Goal: Task Accomplishment & Management: Manage account settings

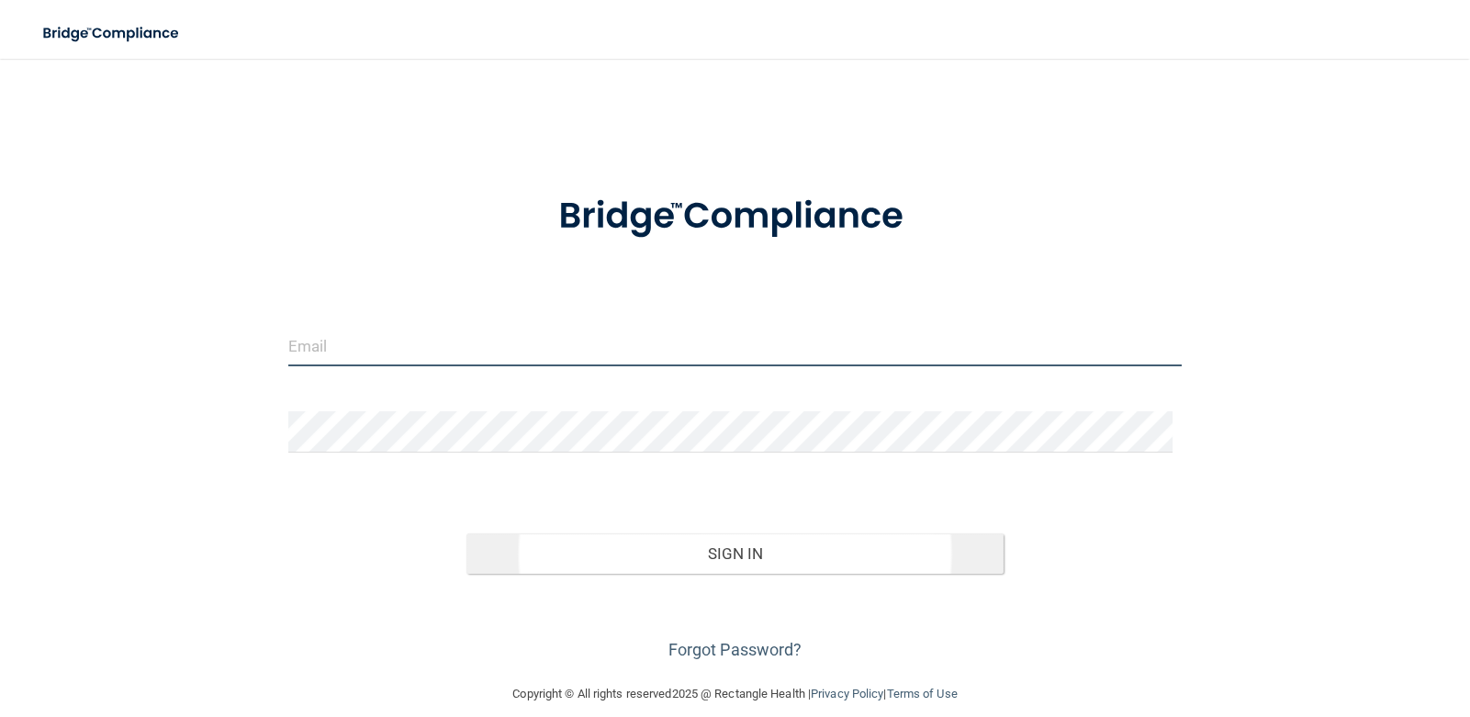
type input "[PERSON_NAME][EMAIL_ADDRESS][DOMAIN_NAME]"
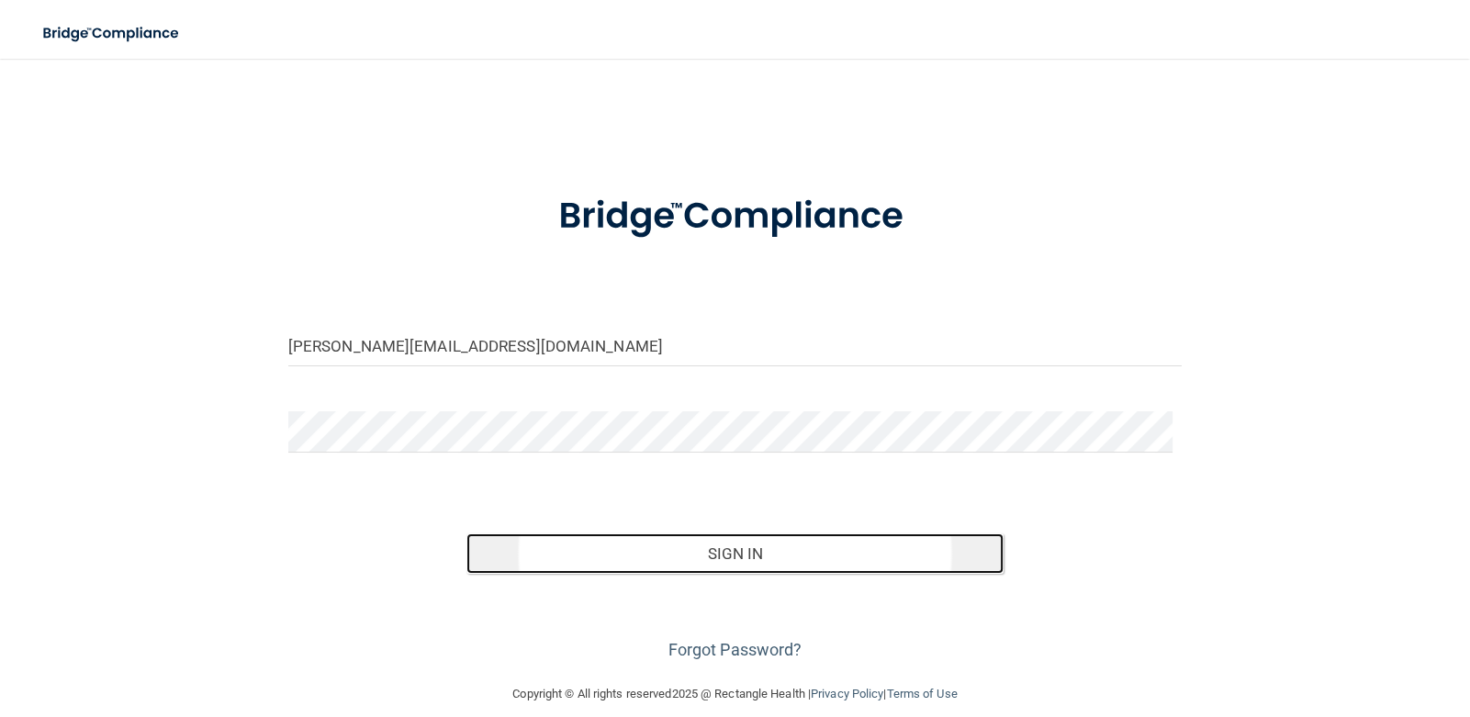
click at [753, 574] on button "Sign In" at bounding box center [734, 553] width 536 height 40
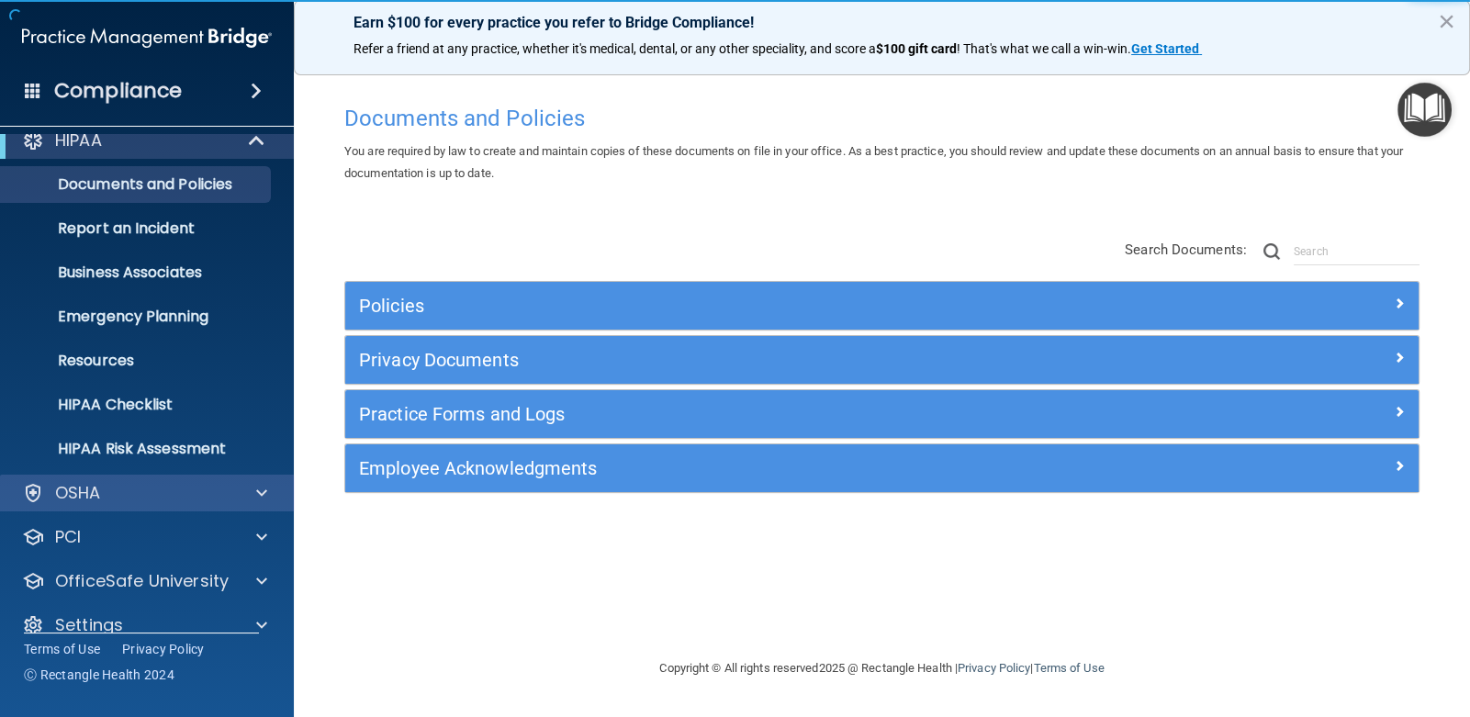
scroll to position [44, 0]
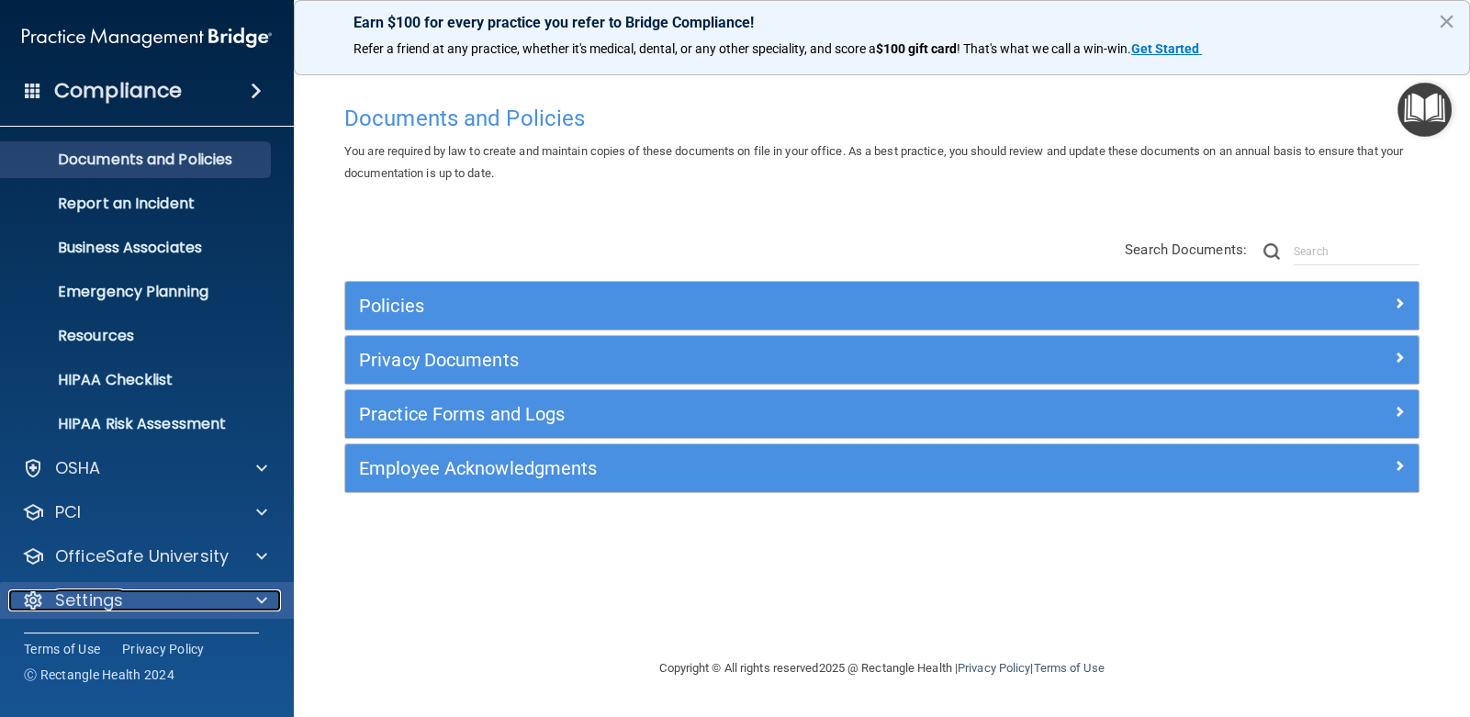
click at [108, 598] on p "Settings" at bounding box center [89, 600] width 68 height 22
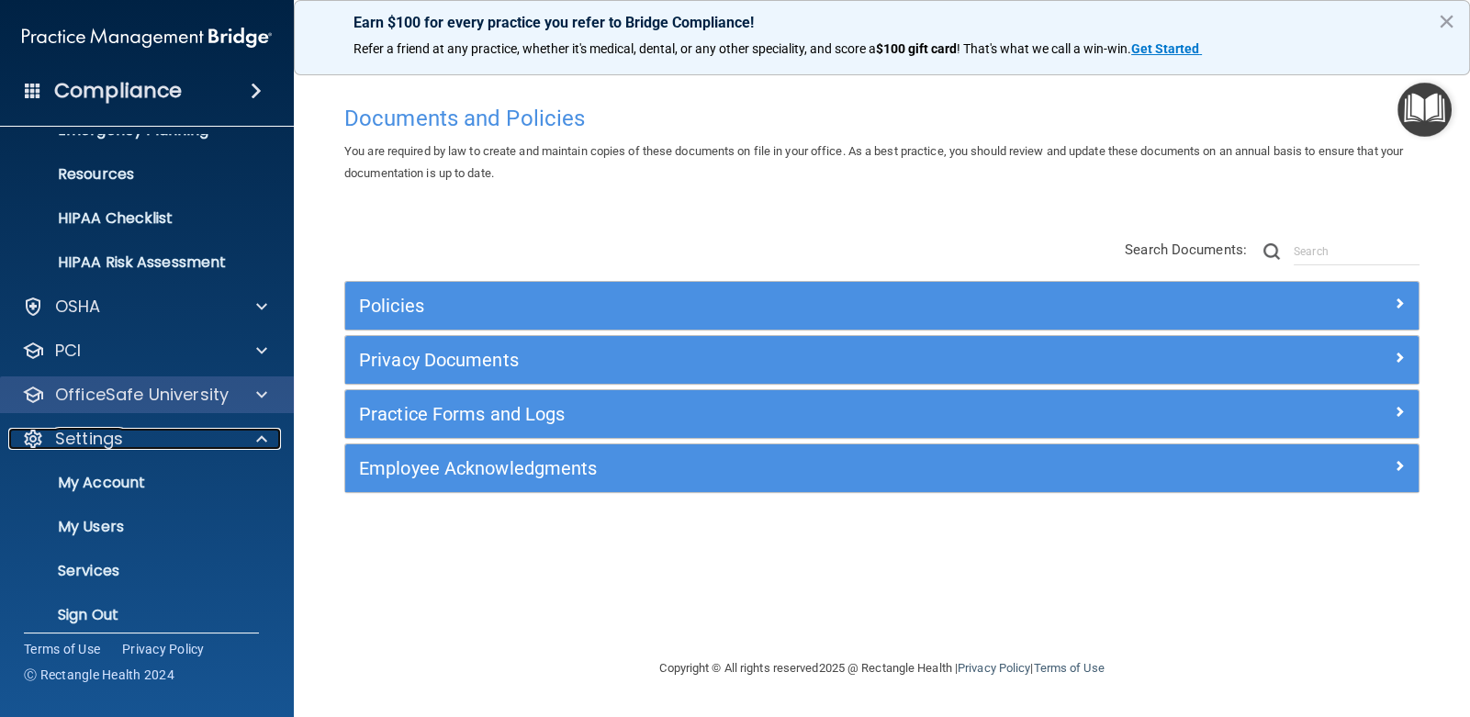
scroll to position [219, 0]
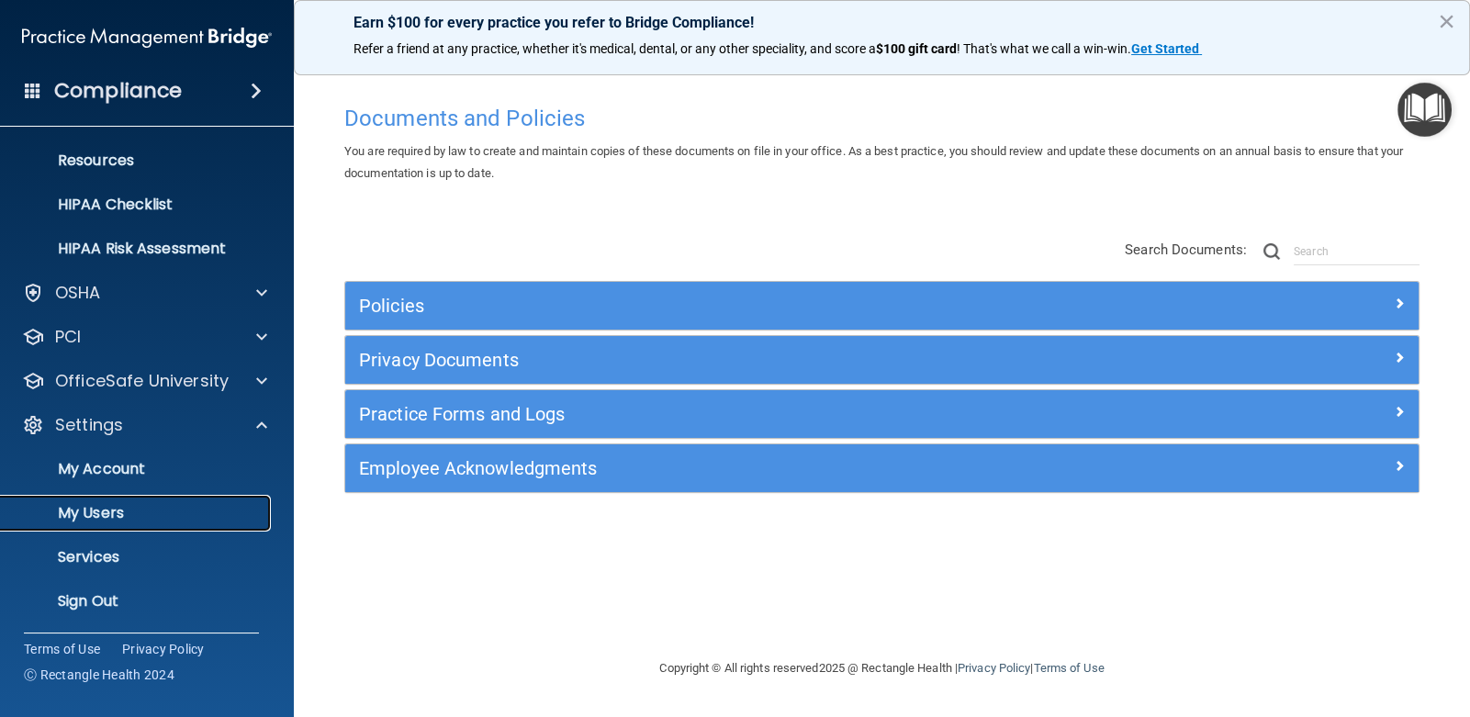
click at [115, 509] on p "My Users" at bounding box center [137, 513] width 251 height 18
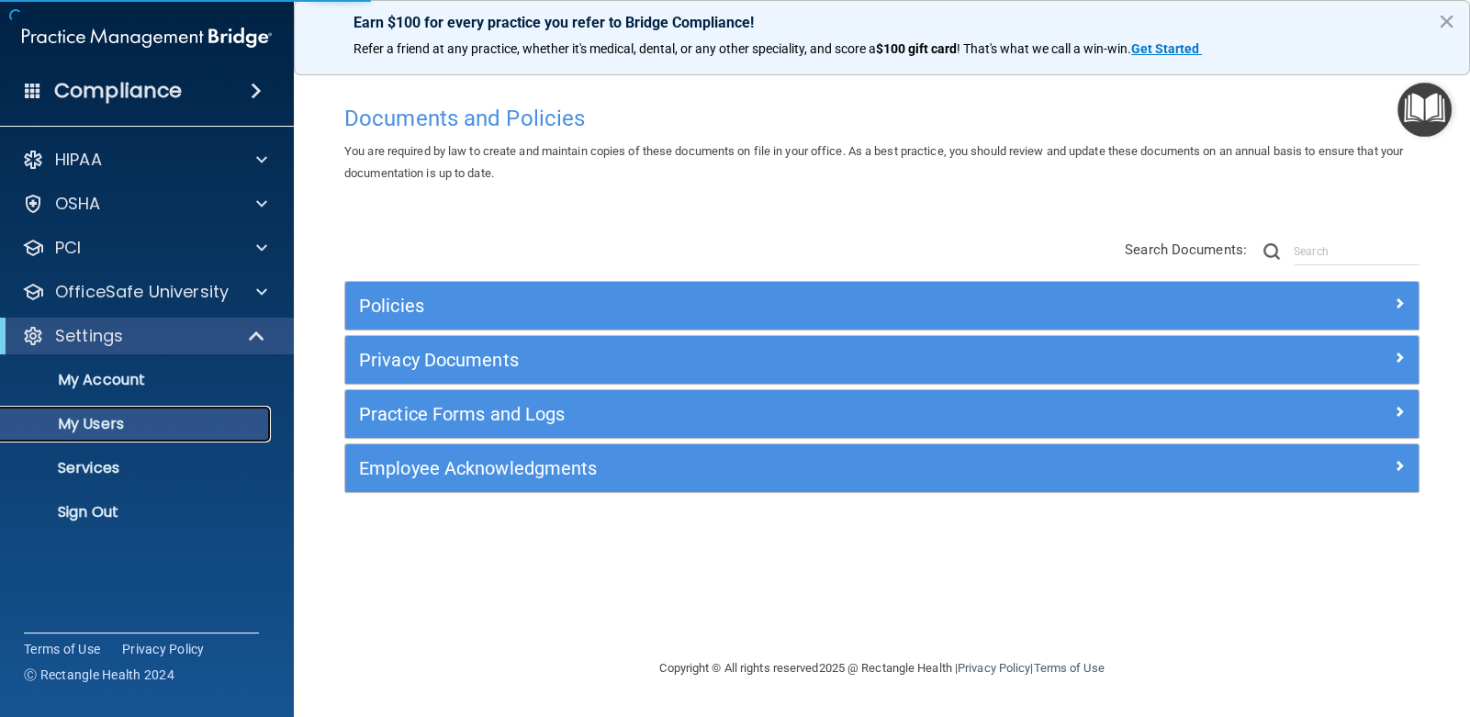
select select "20"
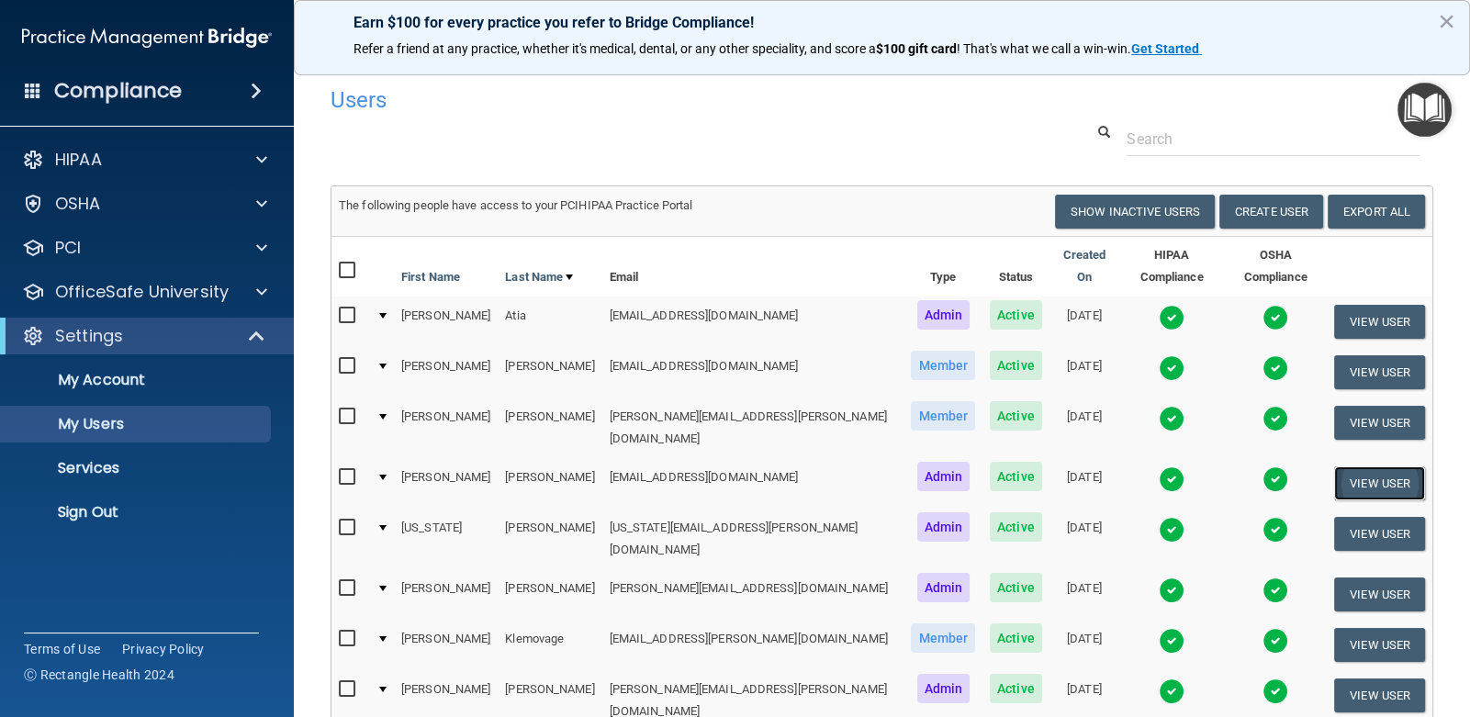
click at [1359, 466] on button "View User" at bounding box center [1379, 483] width 91 height 34
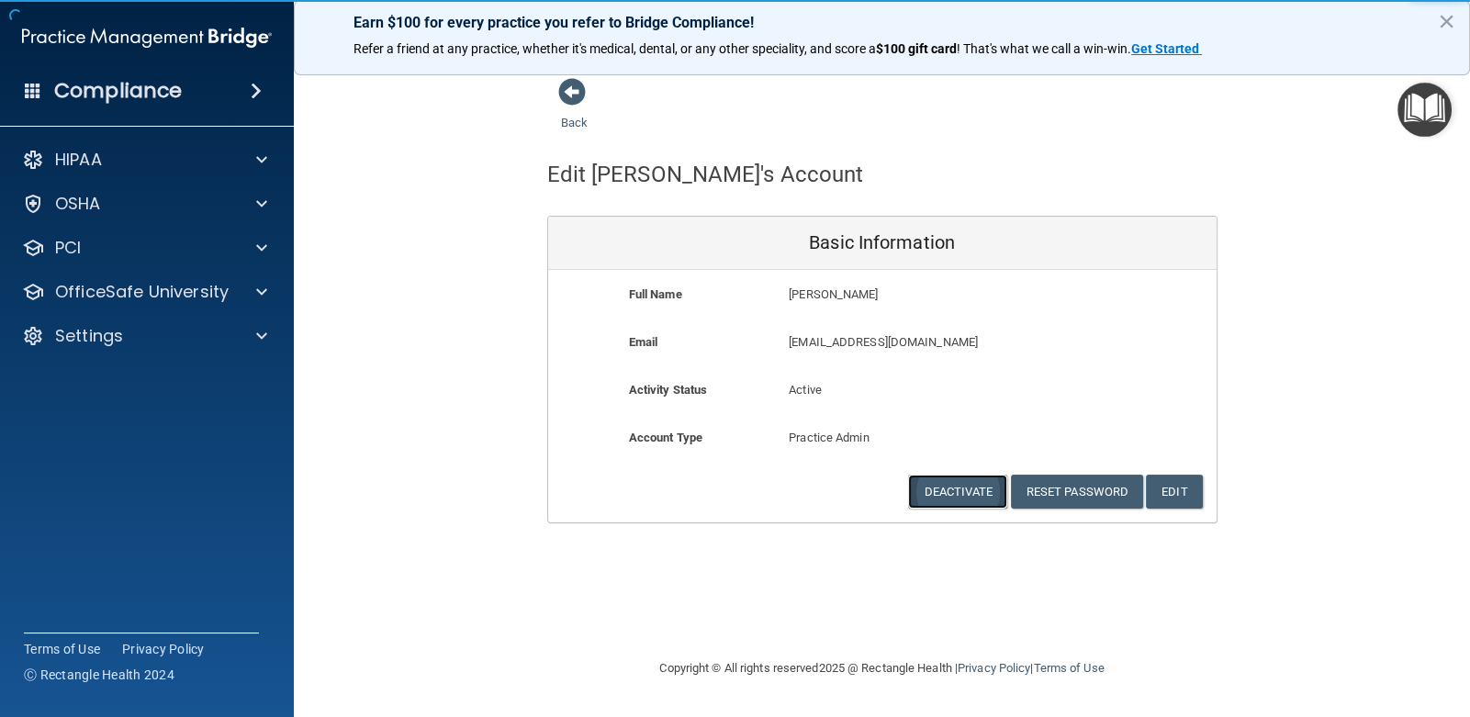
click at [954, 488] on button "Deactivate" at bounding box center [957, 492] width 99 height 34
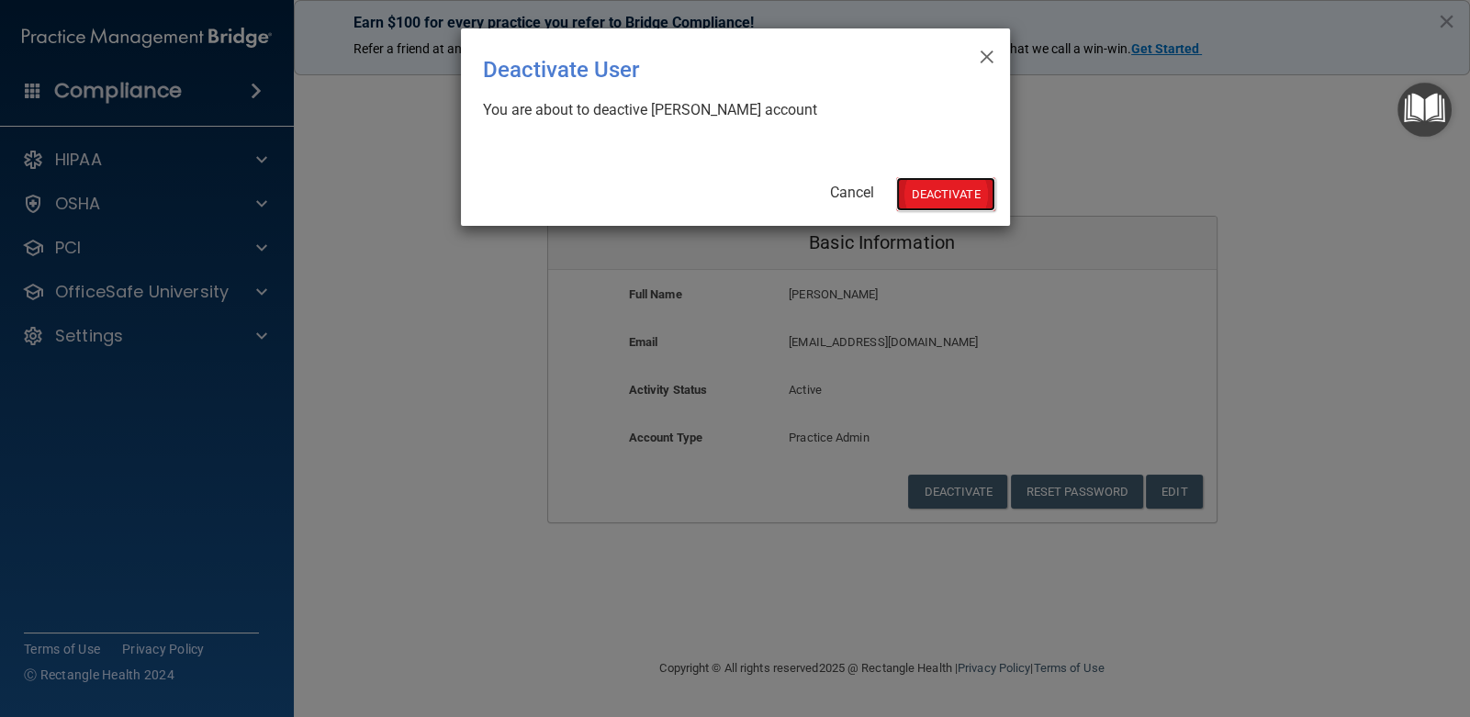
click at [956, 194] on button "Deactivate" at bounding box center [945, 194] width 99 height 34
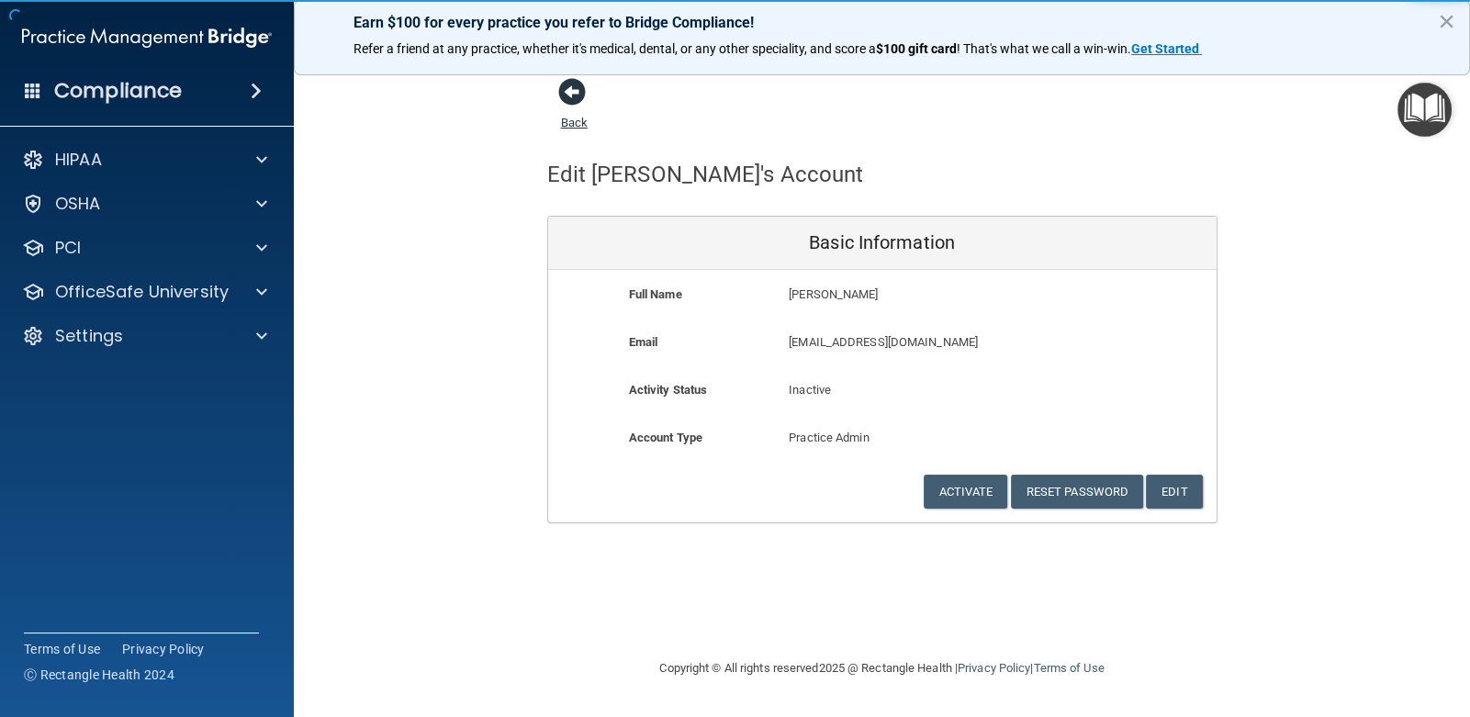
click at [574, 96] on span at bounding box center [572, 92] width 28 height 28
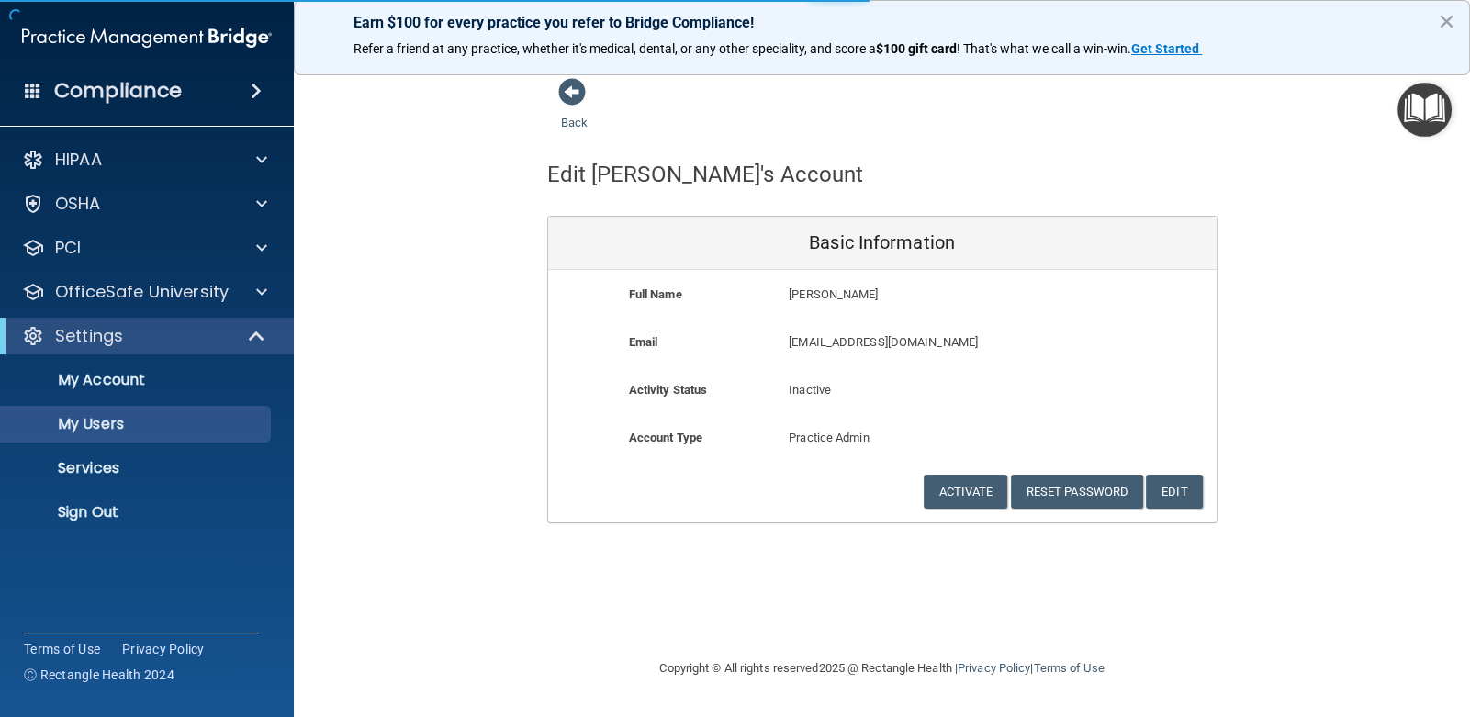
select select "20"
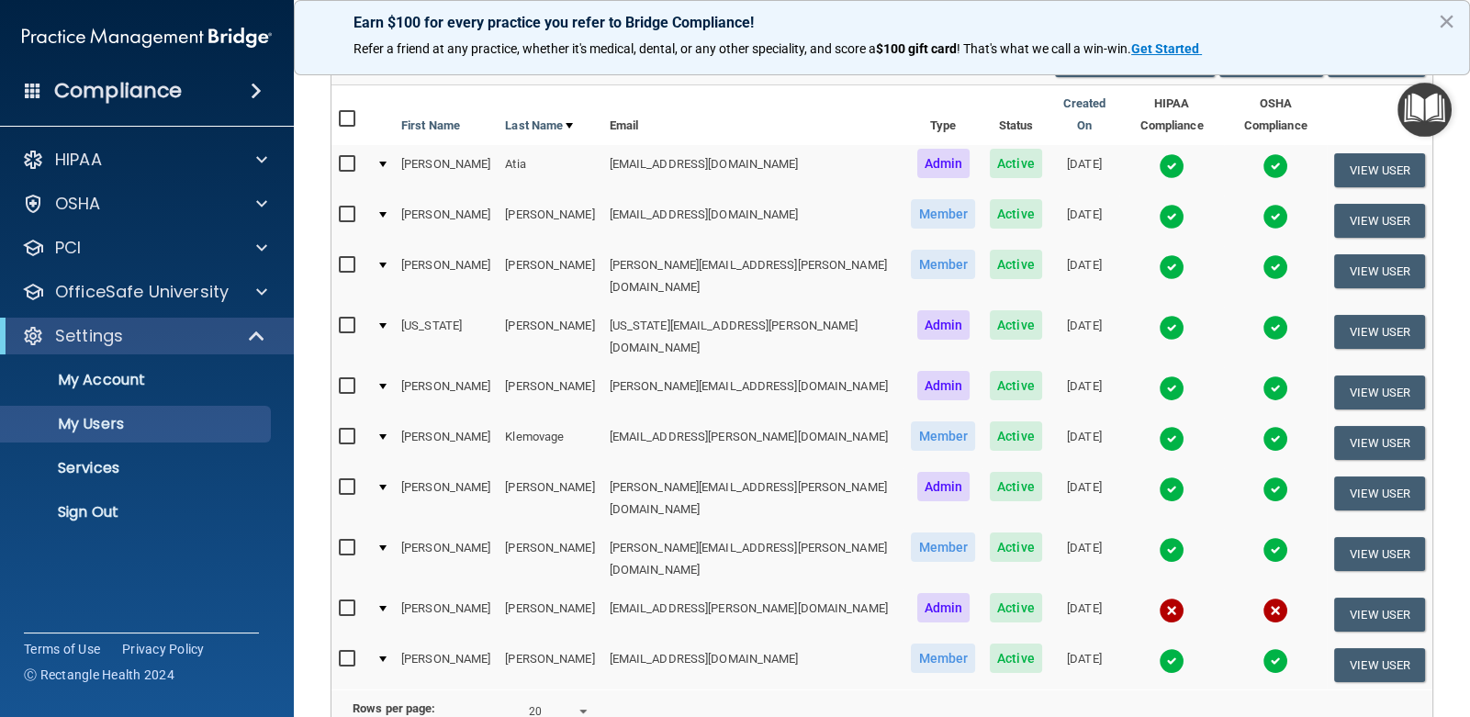
scroll to position [183, 0]
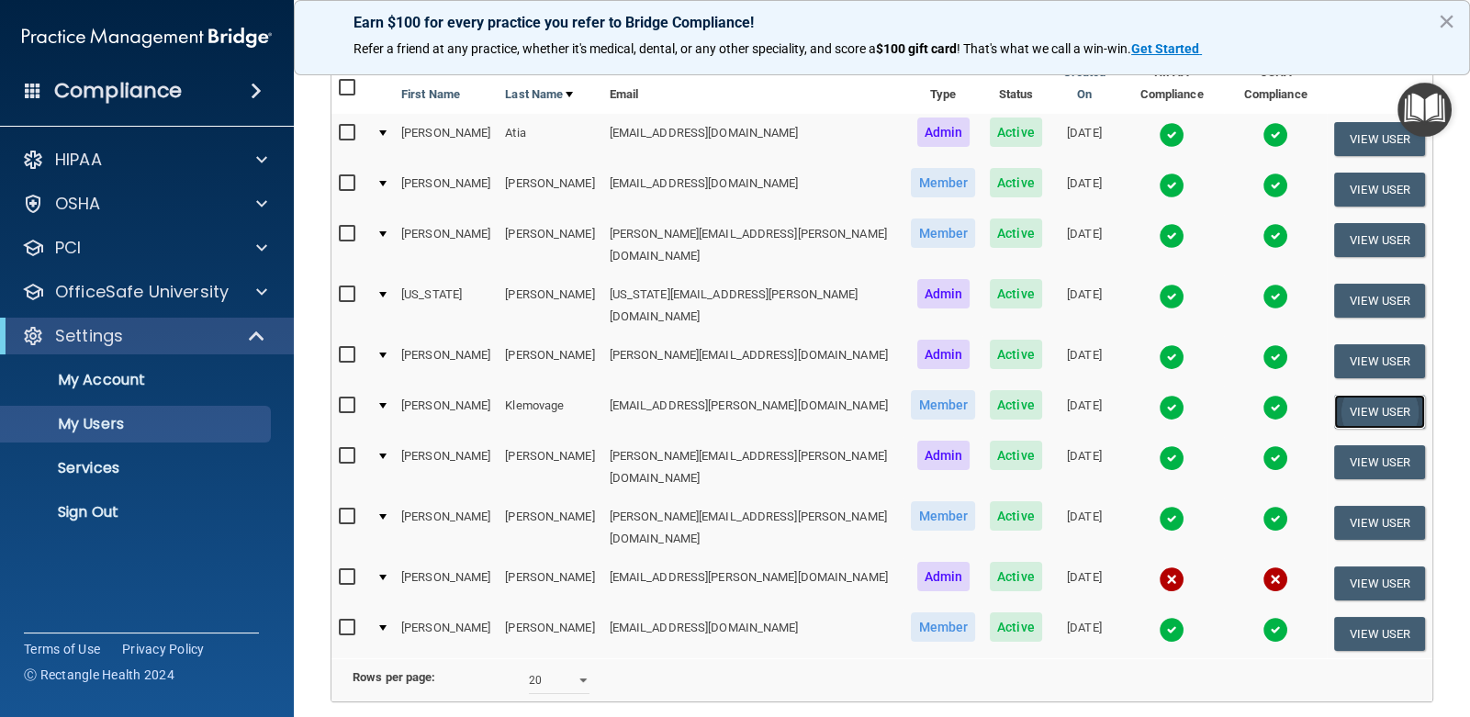
click at [1347, 395] on button "View User" at bounding box center [1379, 412] width 91 height 34
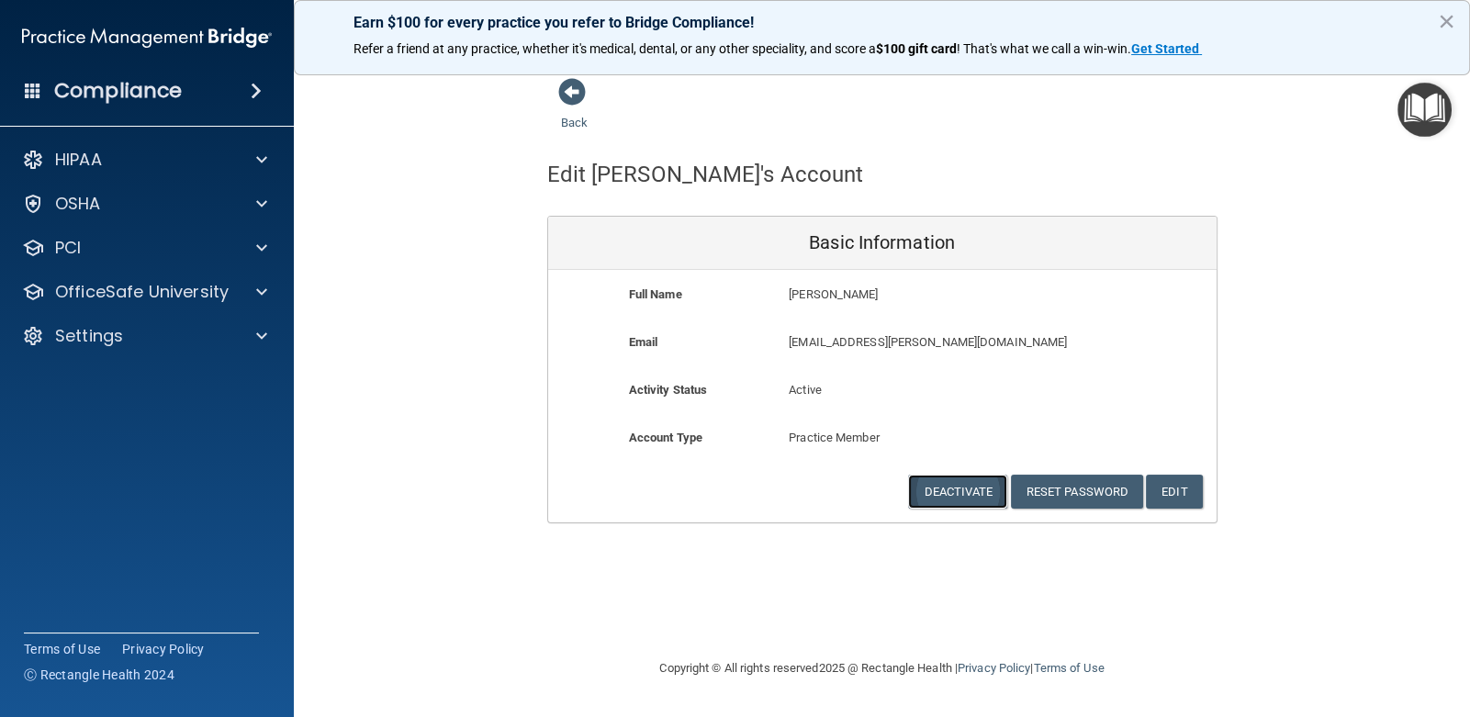
click at [952, 488] on button "Deactivate" at bounding box center [957, 492] width 99 height 34
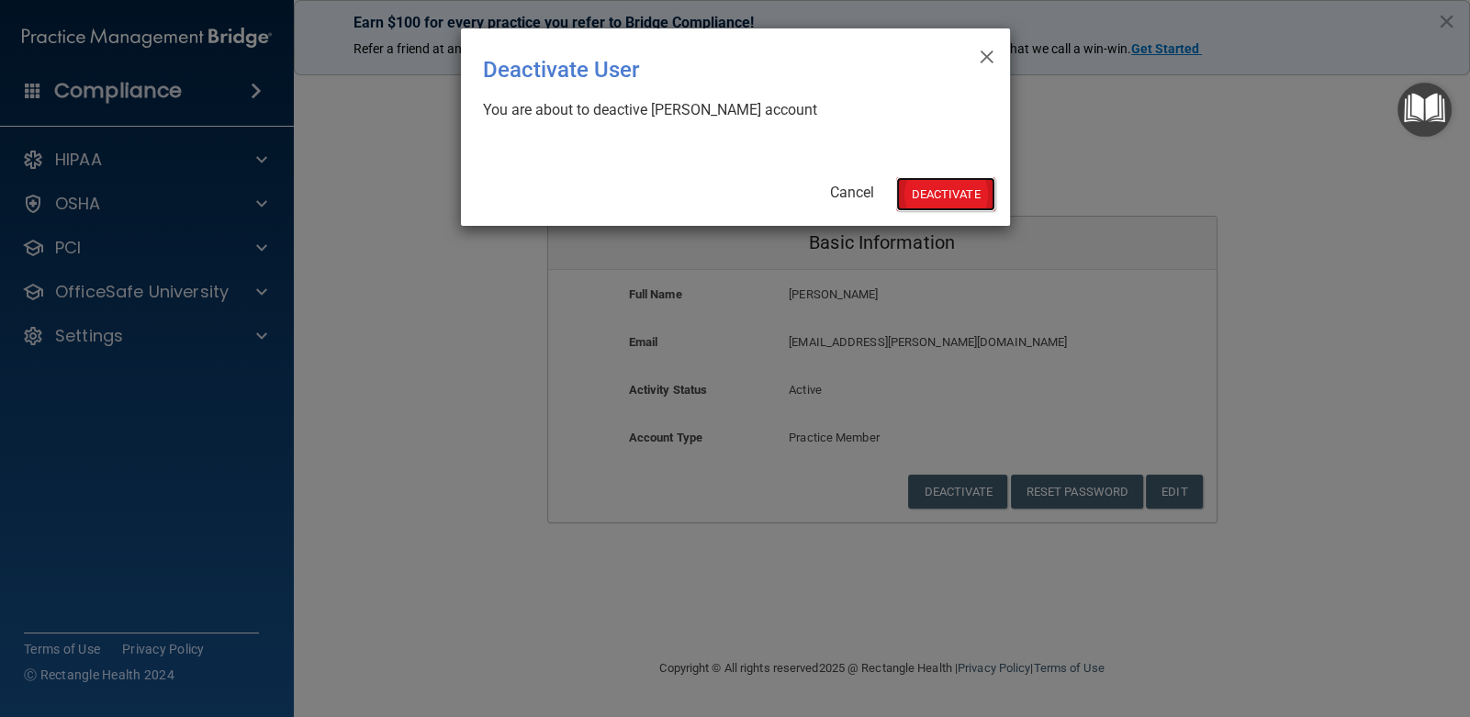
click at [938, 182] on button "Deactivate" at bounding box center [945, 194] width 99 height 34
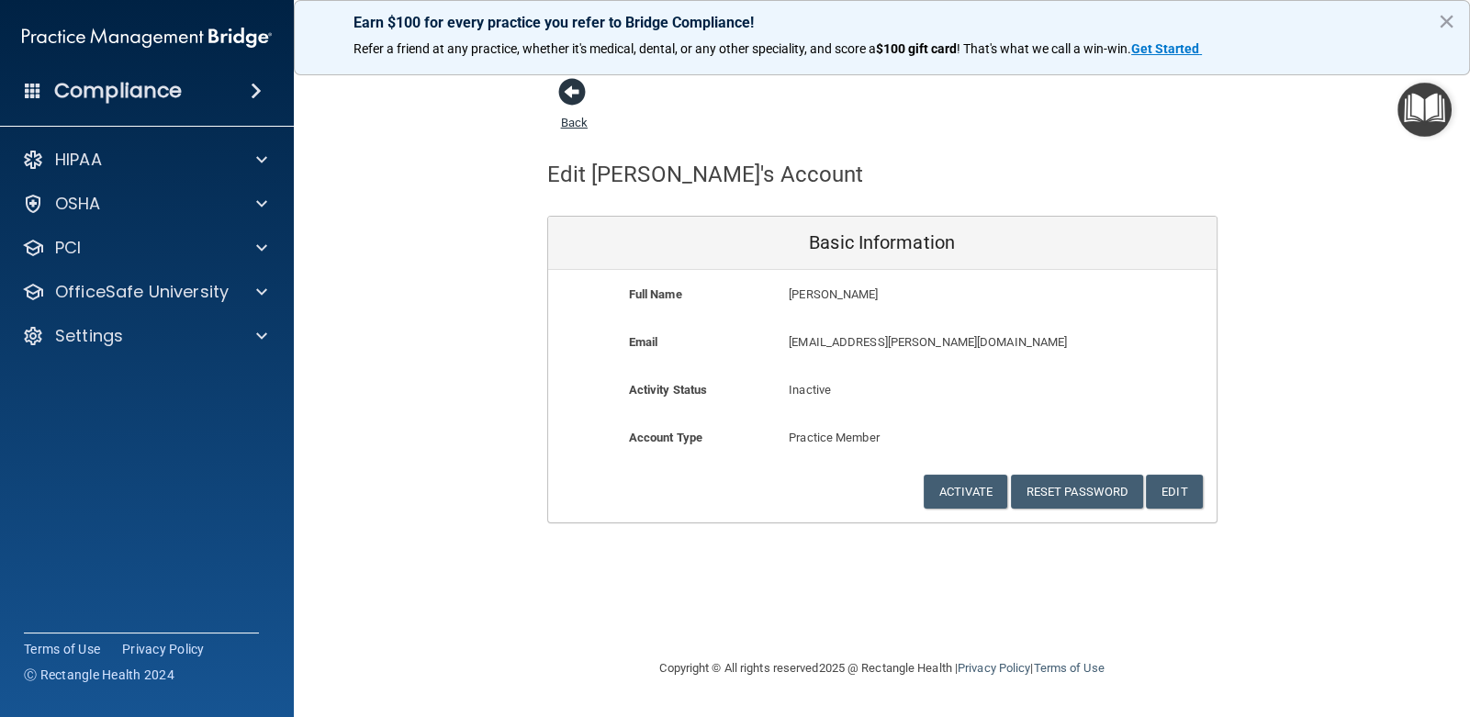
click at [570, 92] on span at bounding box center [572, 92] width 28 height 28
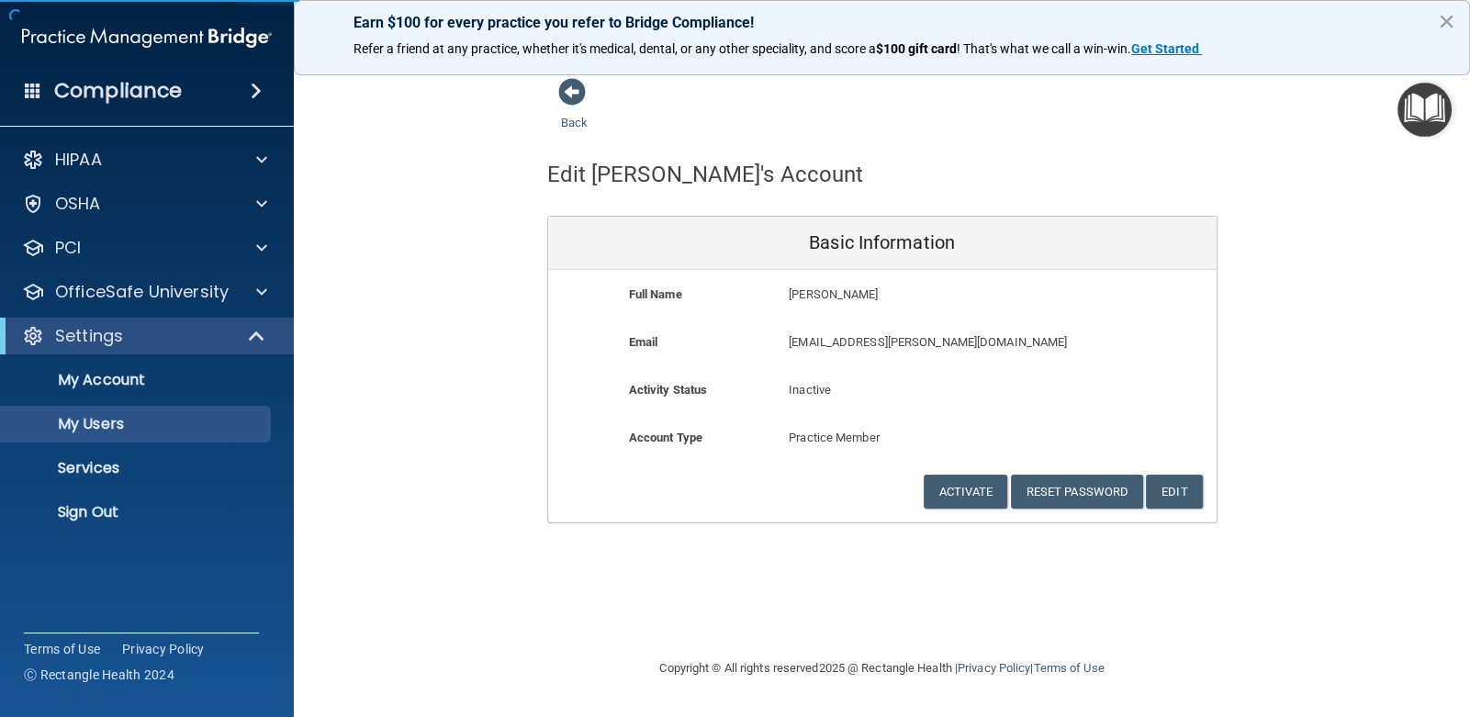
select select "20"
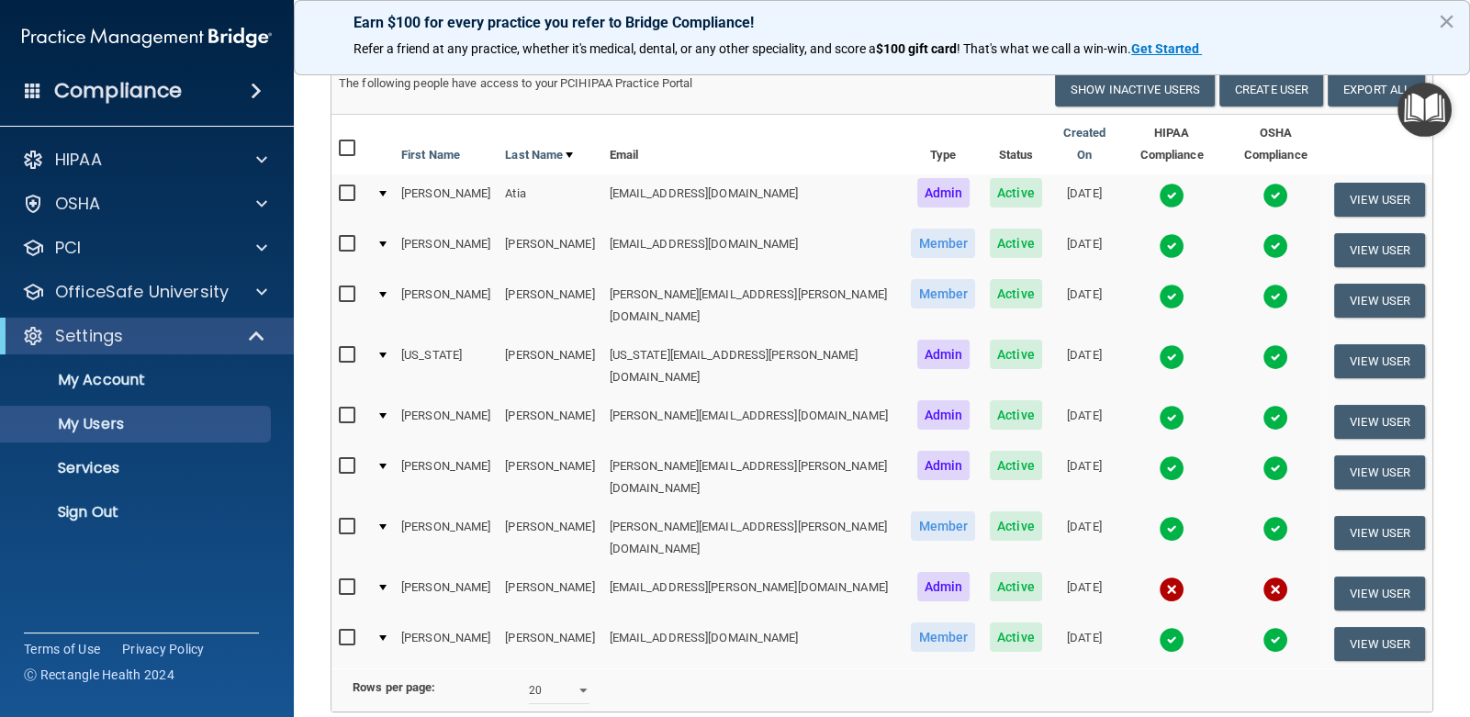
scroll to position [58, 0]
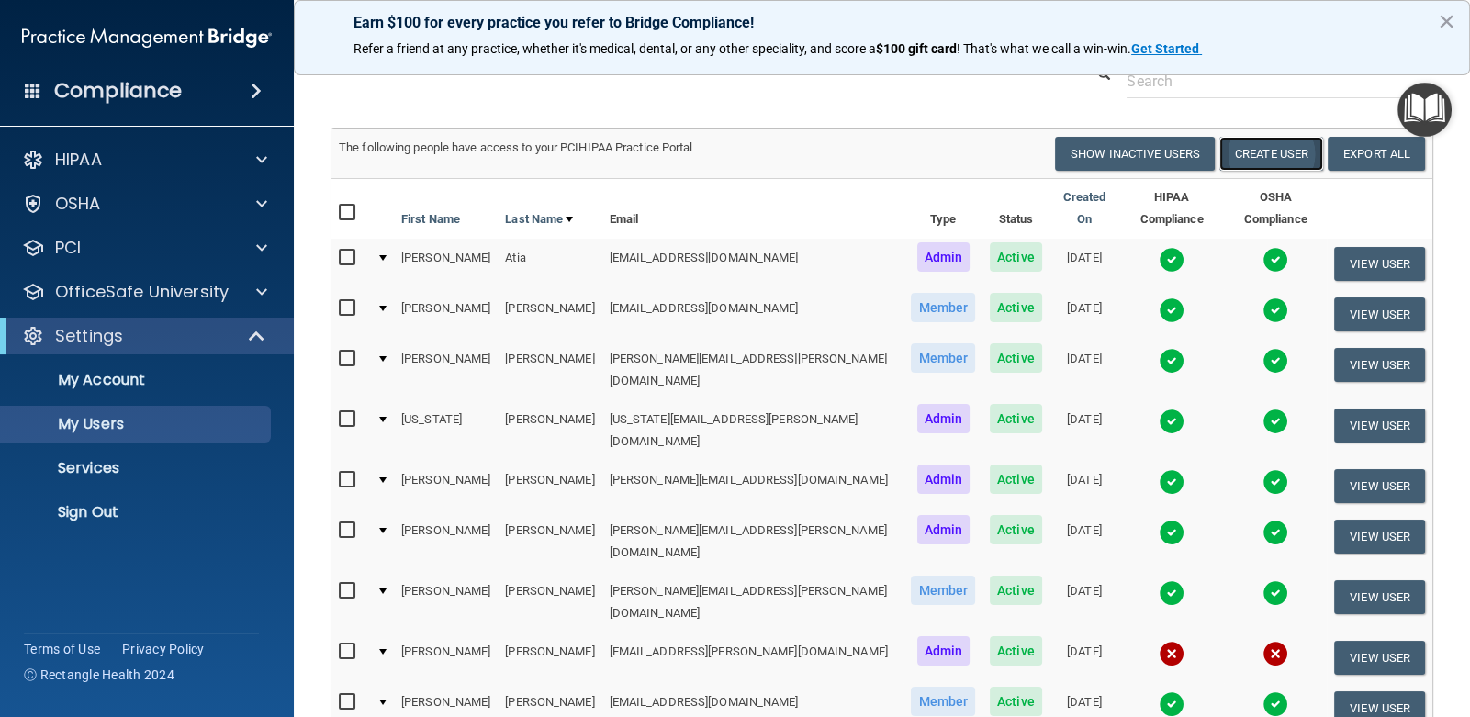
click at [1261, 149] on button "Create User" at bounding box center [1271, 154] width 104 height 34
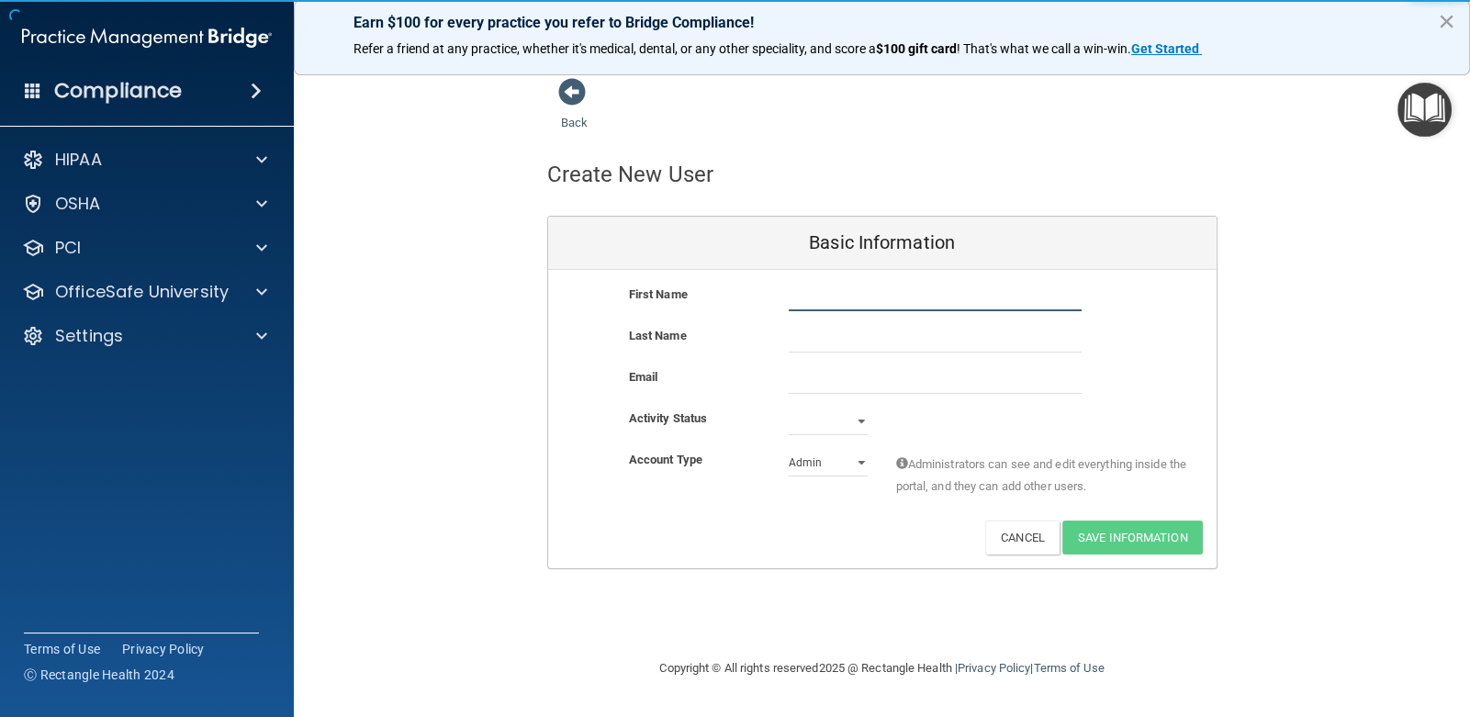
click at [840, 301] on input "text" at bounding box center [935, 298] width 293 height 28
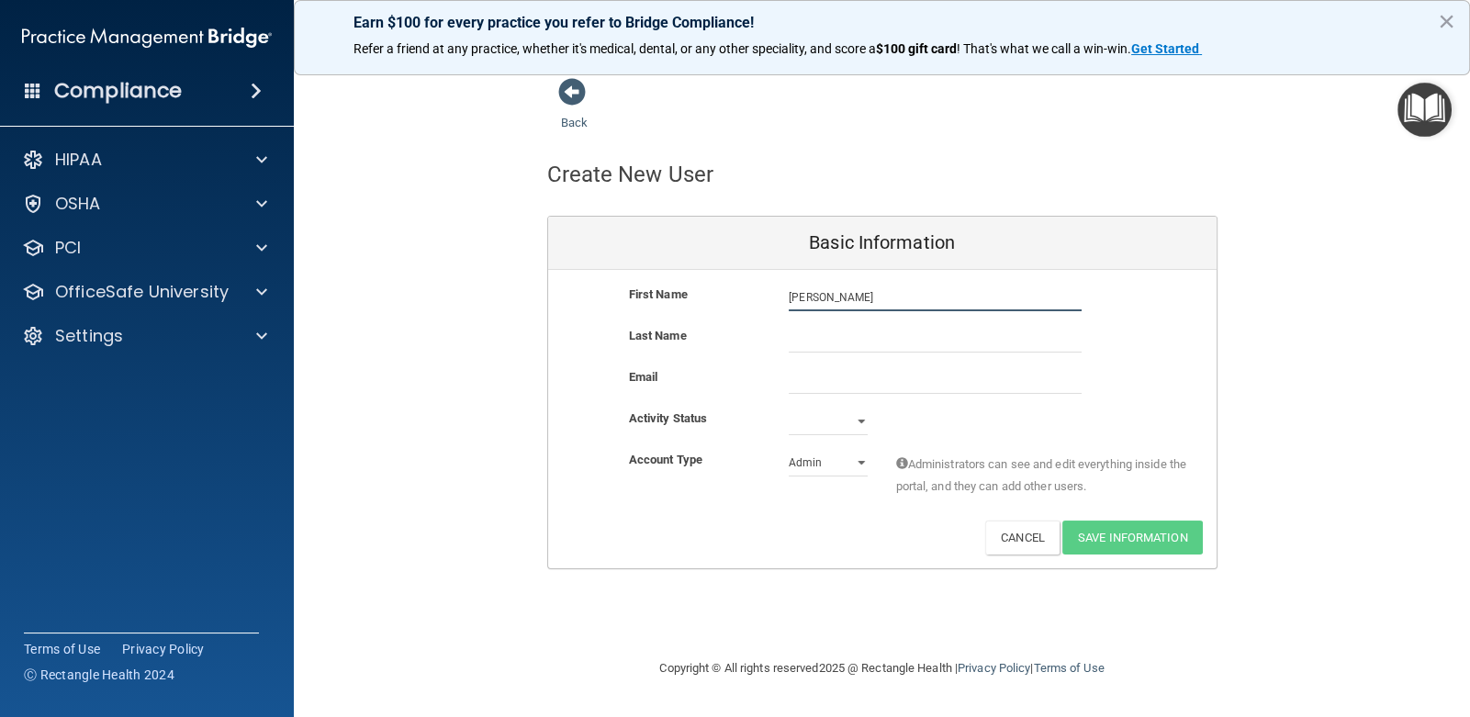
type input "[PERSON_NAME]"
click at [813, 335] on input "text" at bounding box center [935, 339] width 293 height 28
click at [794, 342] on input "[PERSON_NAME]" at bounding box center [935, 339] width 293 height 28
type input "[PERSON_NAME]"
click at [825, 384] on input "email" at bounding box center [935, 380] width 293 height 28
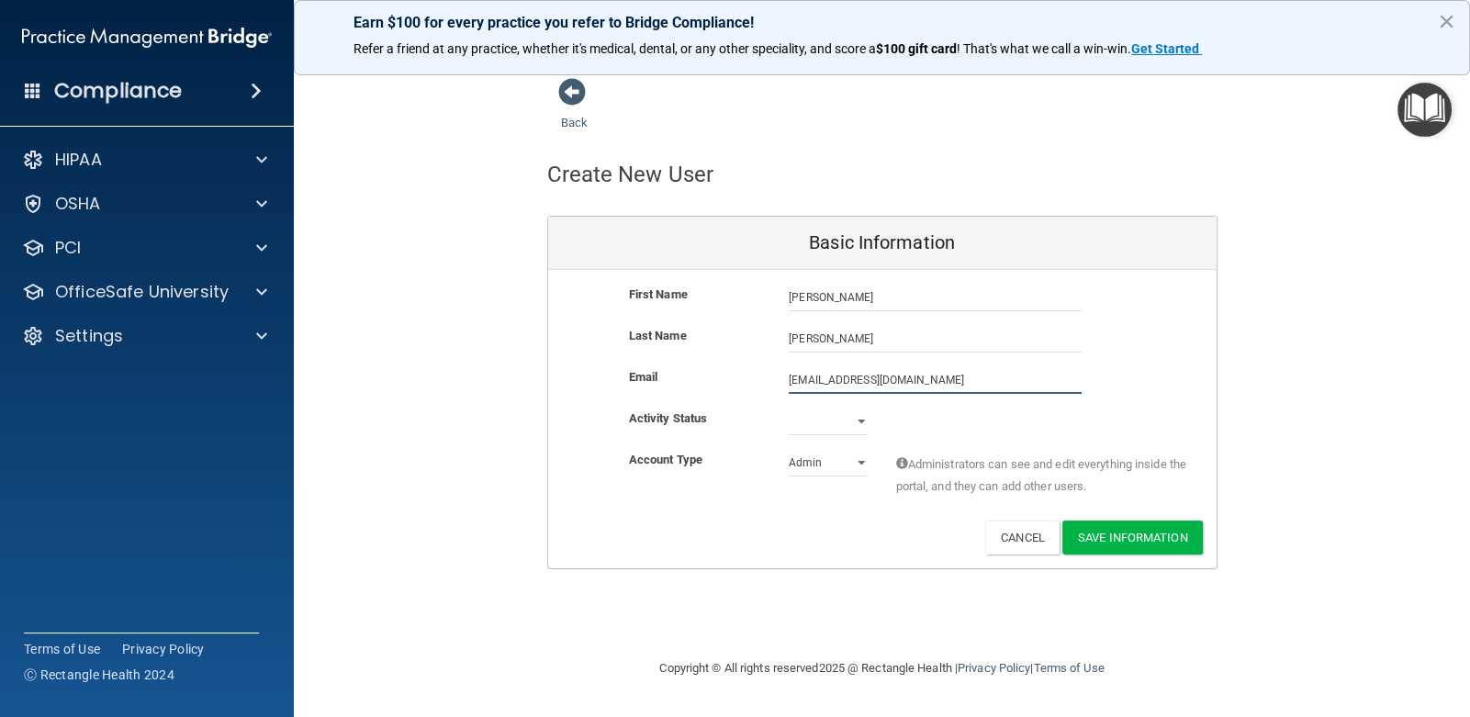
type input "[EMAIL_ADDRESS][DOMAIN_NAME]"
click at [862, 418] on select "Active Inactive" at bounding box center [828, 425] width 79 height 28
select select "active"
click at [789, 408] on select "Active Inactive" at bounding box center [828, 422] width 79 height 28
click at [858, 462] on select "Admin Member" at bounding box center [828, 463] width 79 height 28
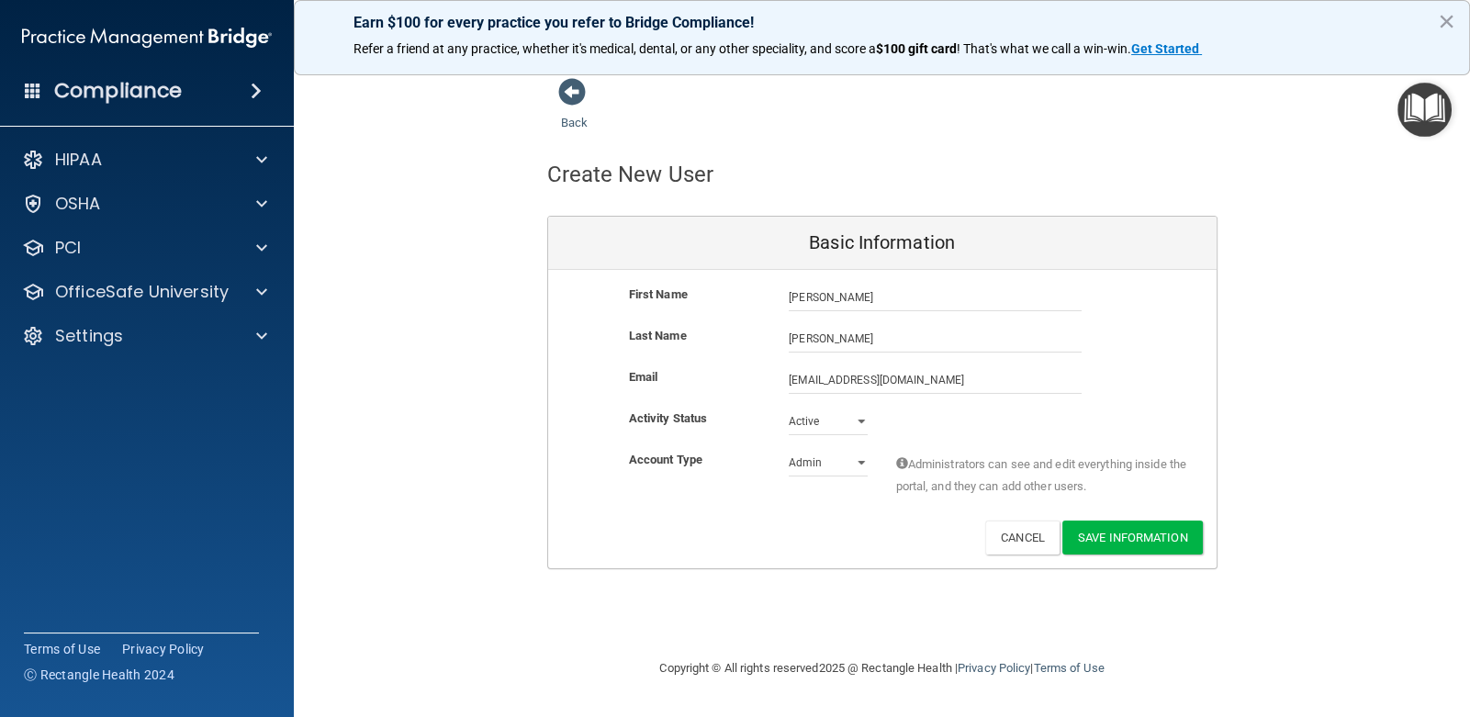
click at [959, 410] on div "Activity Status Active Active Inactive" at bounding box center [882, 422] width 668 height 28
click at [1106, 535] on button "Save Information" at bounding box center [1132, 538] width 140 height 34
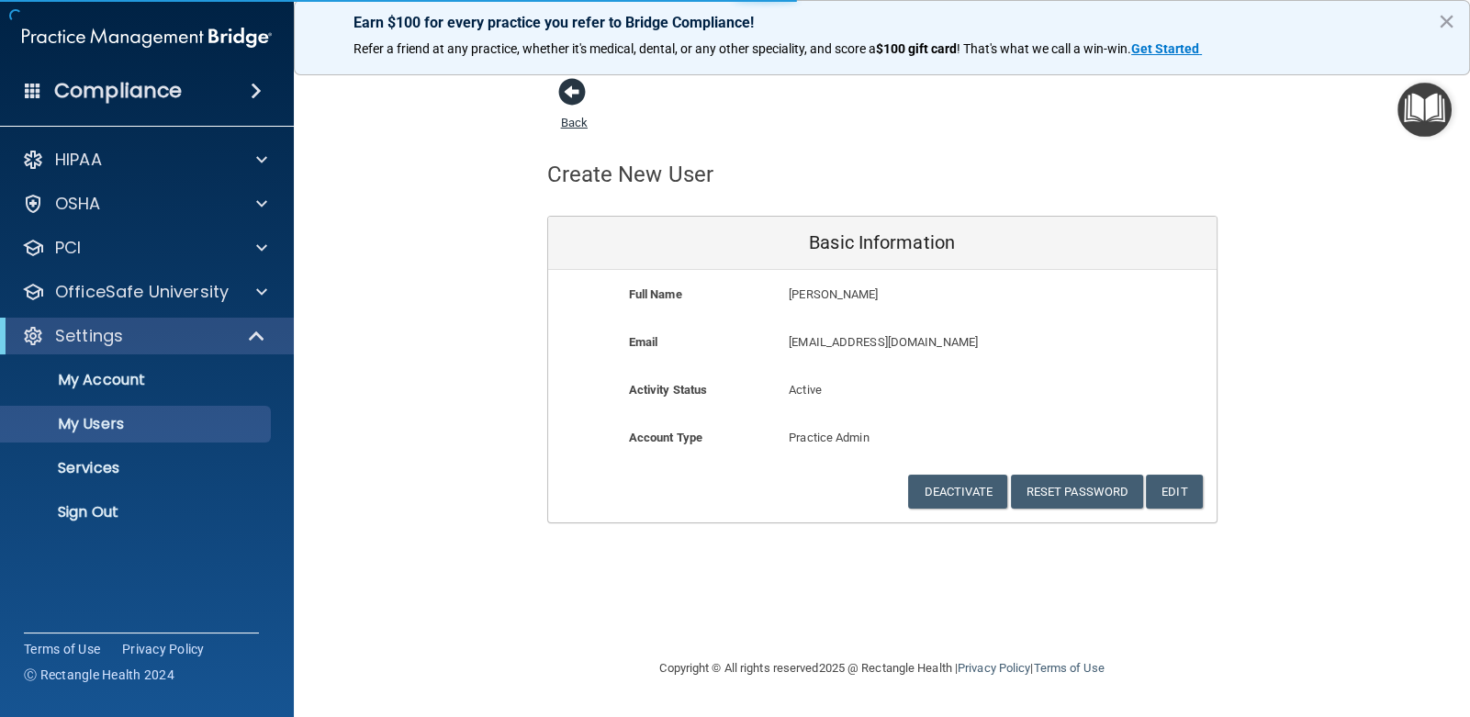
select select "20"
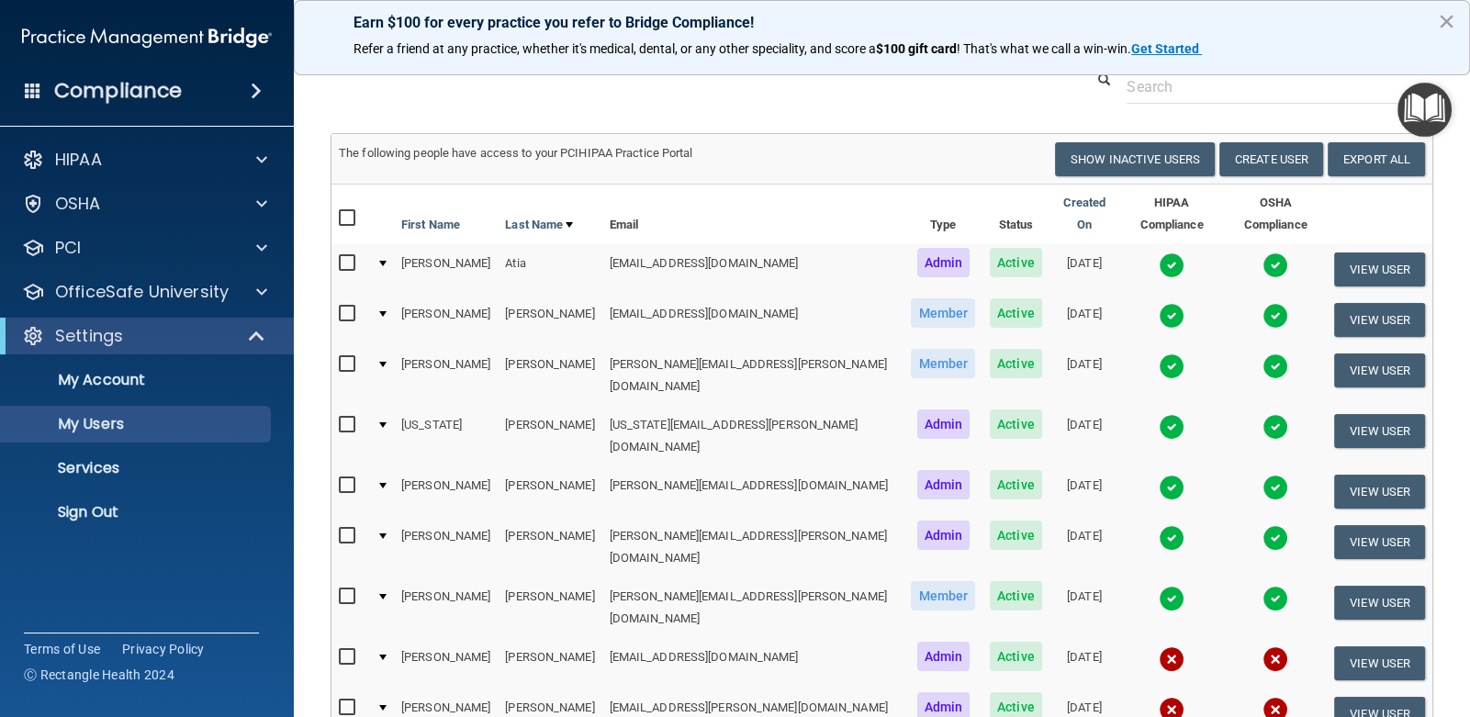
scroll to position [87, 0]
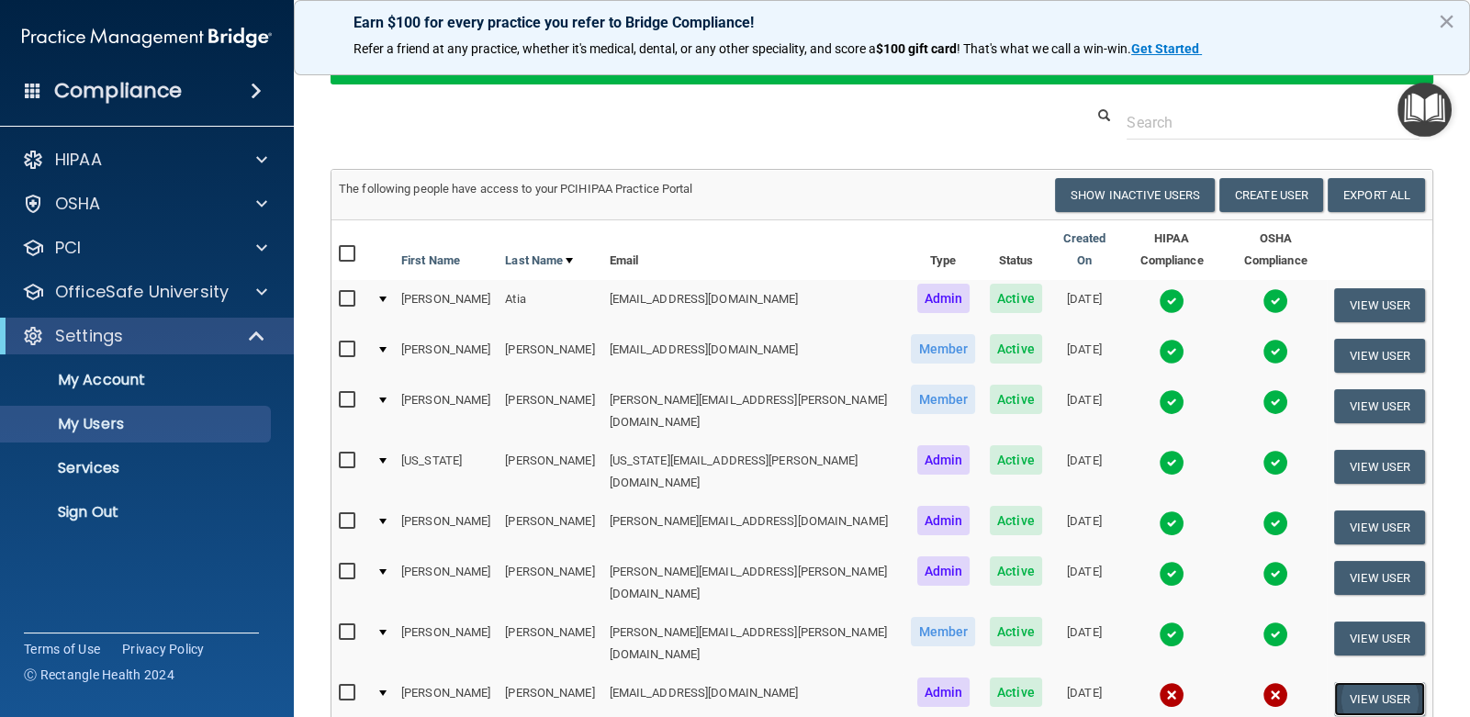
click at [1341, 682] on button "View User" at bounding box center [1379, 699] width 91 height 34
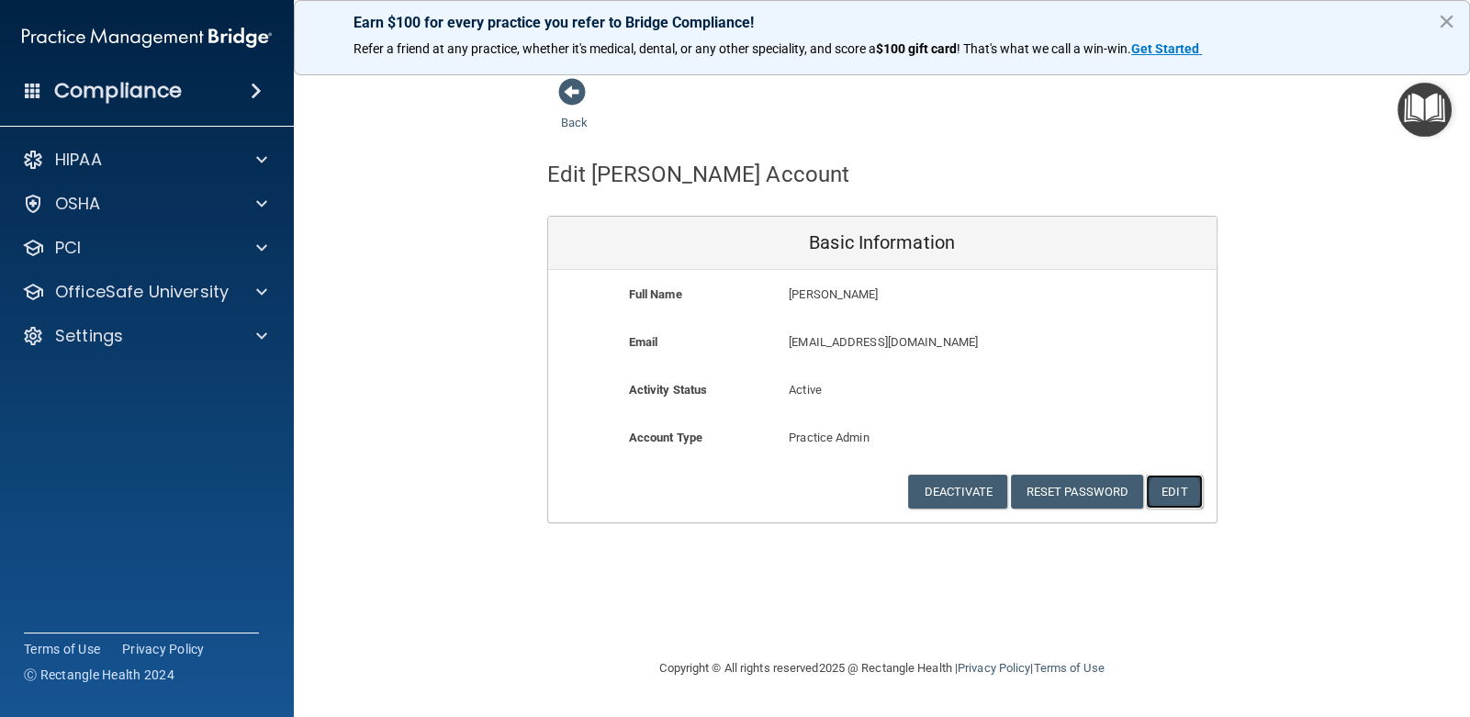
click at [1187, 488] on button "Edit" at bounding box center [1174, 492] width 56 height 34
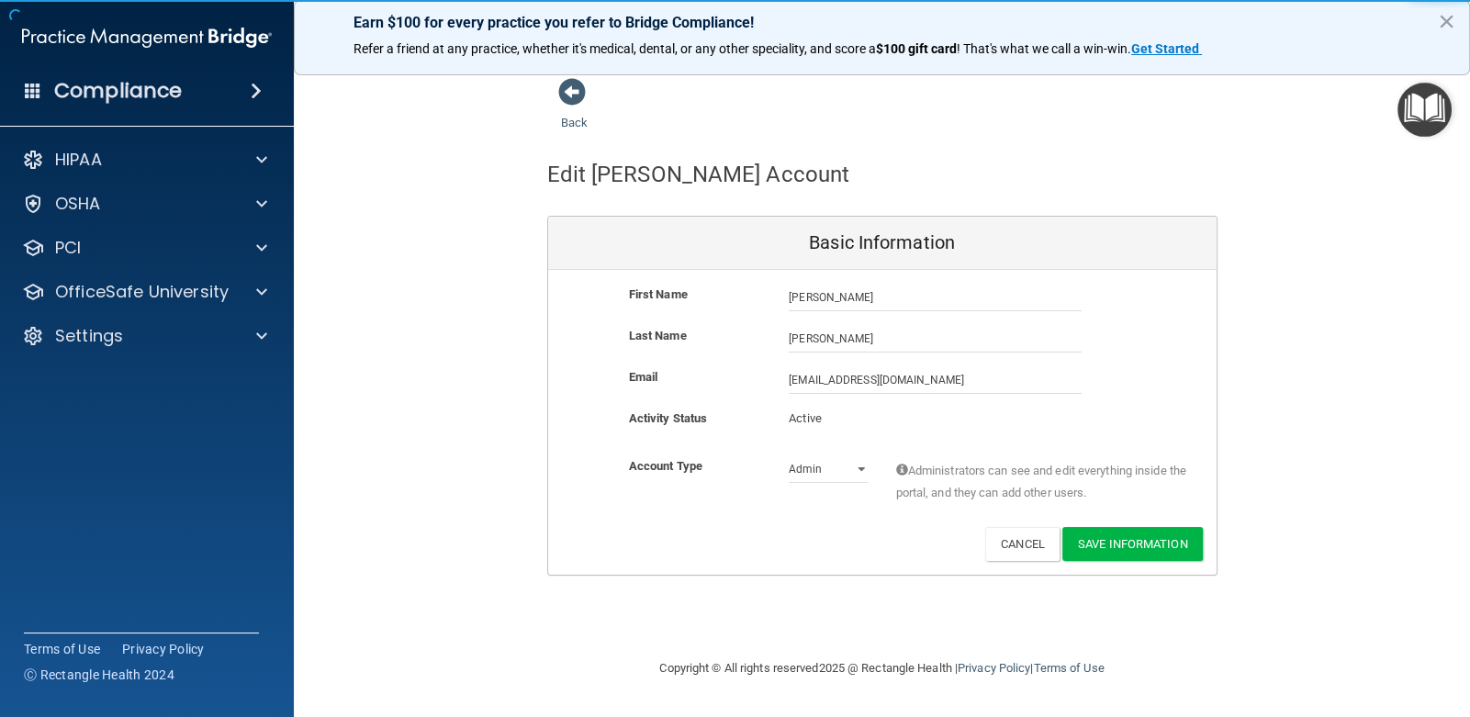
click at [837, 416] on p "Active" at bounding box center [828, 419] width 79 height 22
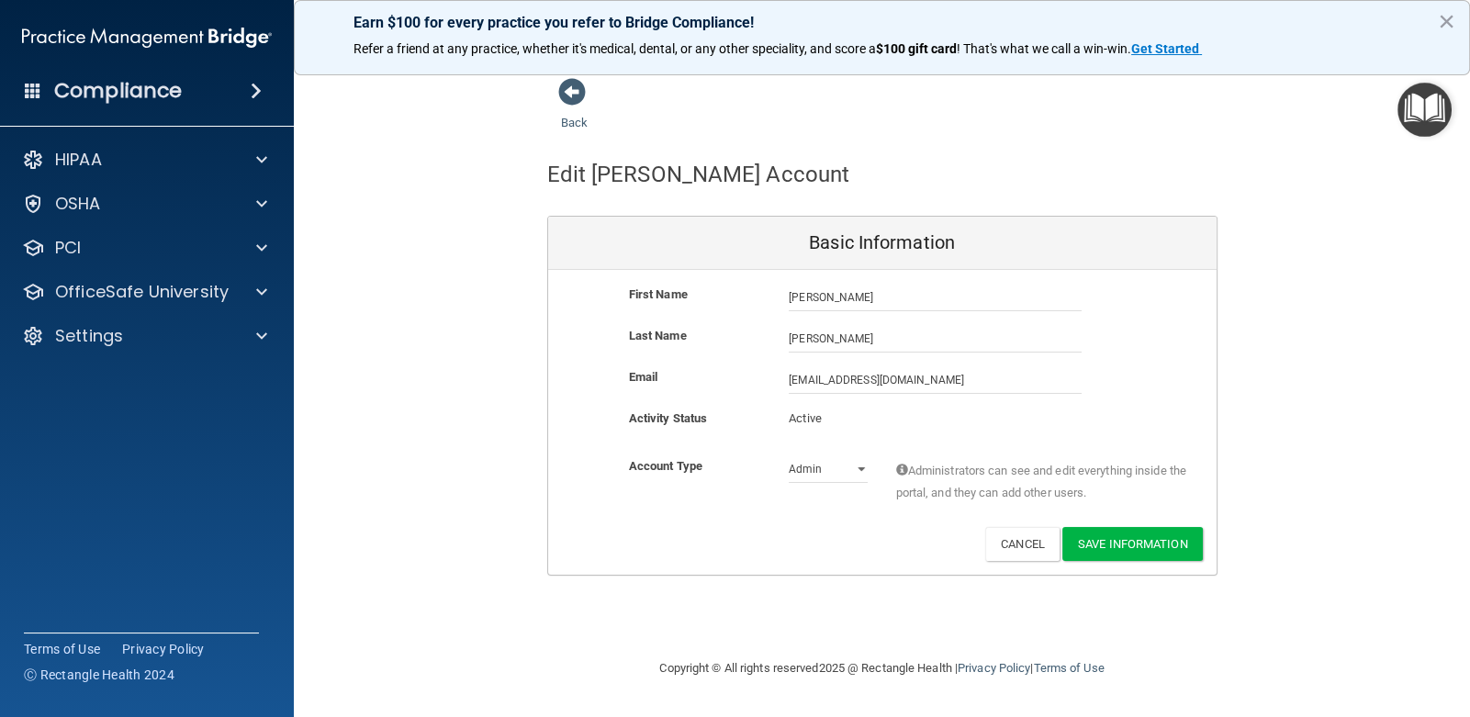
click at [832, 418] on p "Active" at bounding box center [828, 419] width 79 height 22
click at [829, 418] on p "Active" at bounding box center [828, 419] width 79 height 22
click at [848, 405] on div "Email [EMAIL_ADDRESS][DOMAIN_NAME] [EMAIL_ADDRESS][DOMAIN_NAME]" at bounding box center [882, 386] width 668 height 41
click at [847, 411] on div "First Name [PERSON_NAME] [PERSON_NAME] Last Name [PERSON_NAME] Email [EMAIL_ADD…" at bounding box center [882, 422] width 668 height 305
click at [847, 416] on p "Active" at bounding box center [828, 419] width 79 height 22
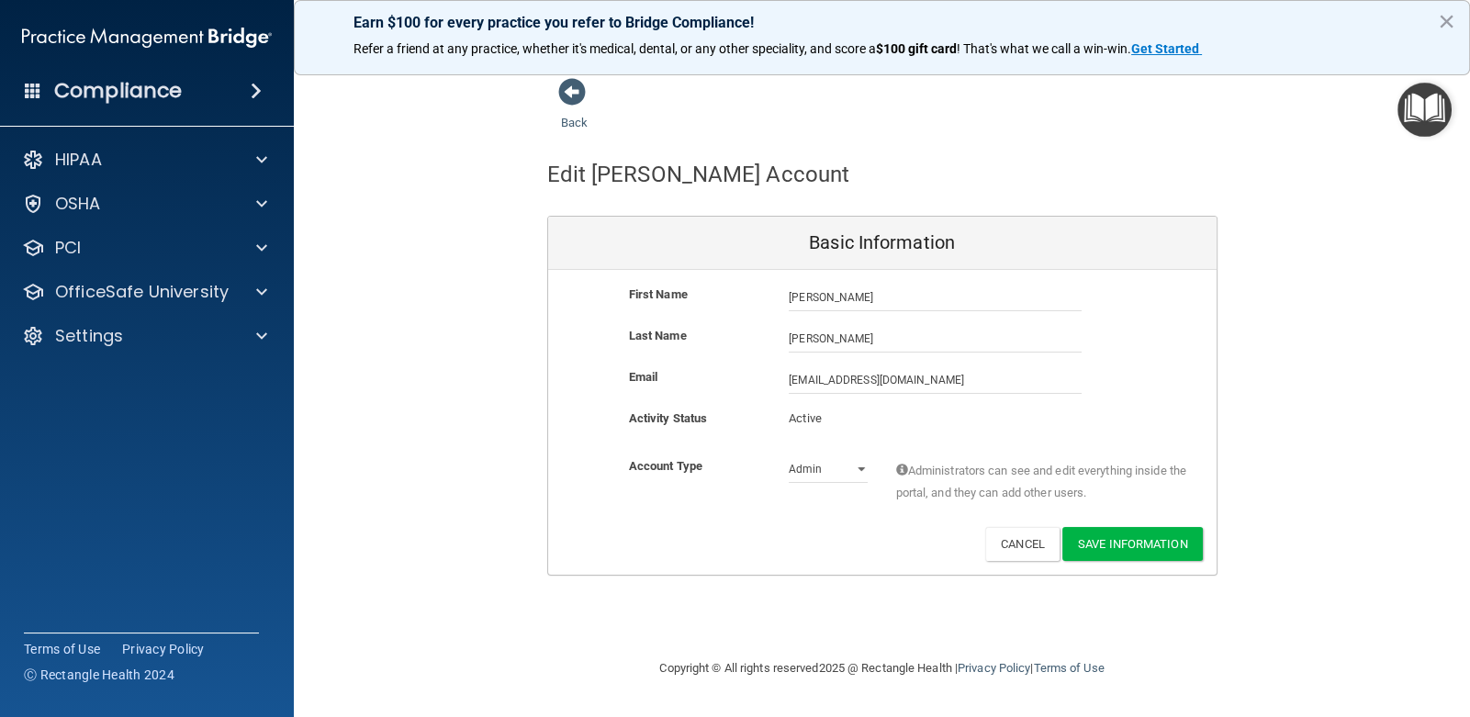
click at [847, 417] on p "Active" at bounding box center [828, 419] width 79 height 22
click at [844, 425] on p "Active" at bounding box center [828, 419] width 79 height 22
click at [860, 469] on select "Admin Member" at bounding box center [828, 469] width 79 height 28
select select "practice_member"
click at [789, 455] on select "Admin Member" at bounding box center [828, 469] width 79 height 28
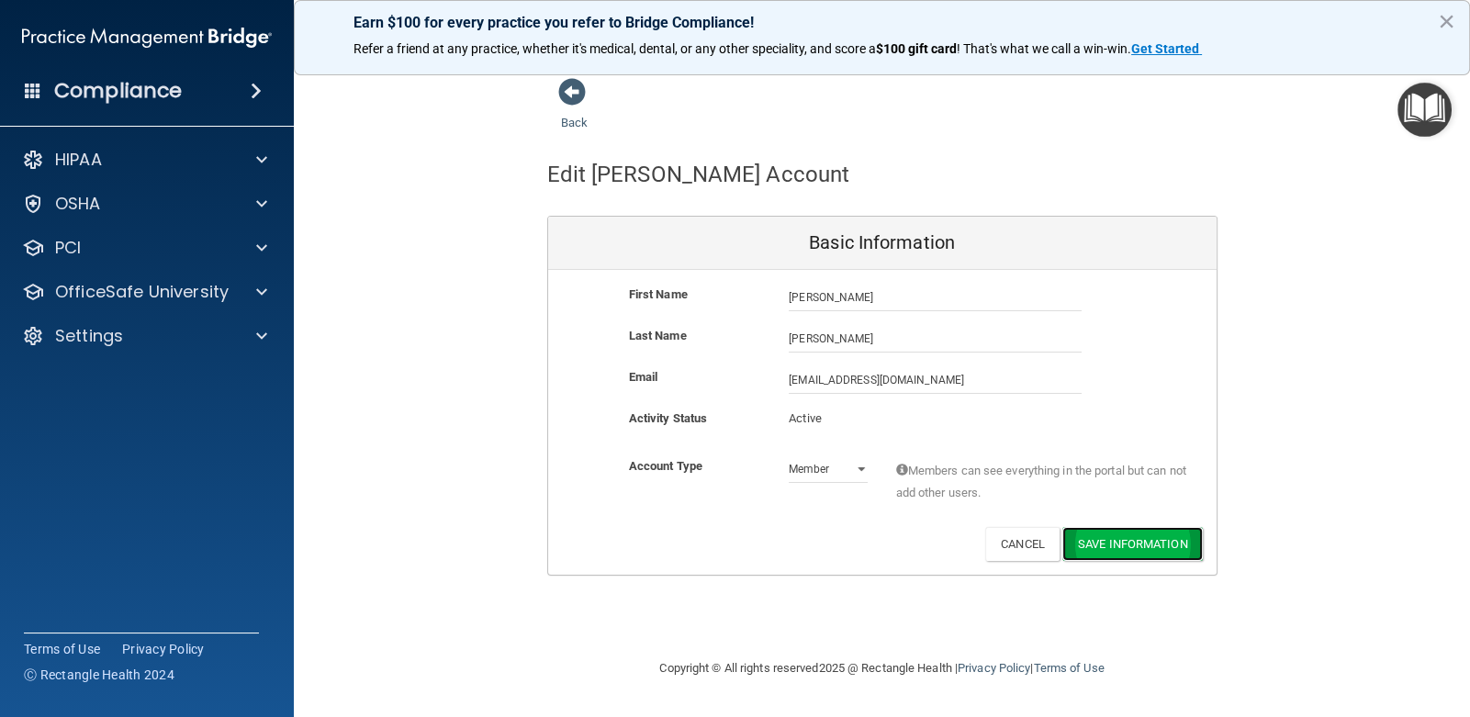
click at [1128, 536] on button "Save Information" at bounding box center [1132, 544] width 140 height 34
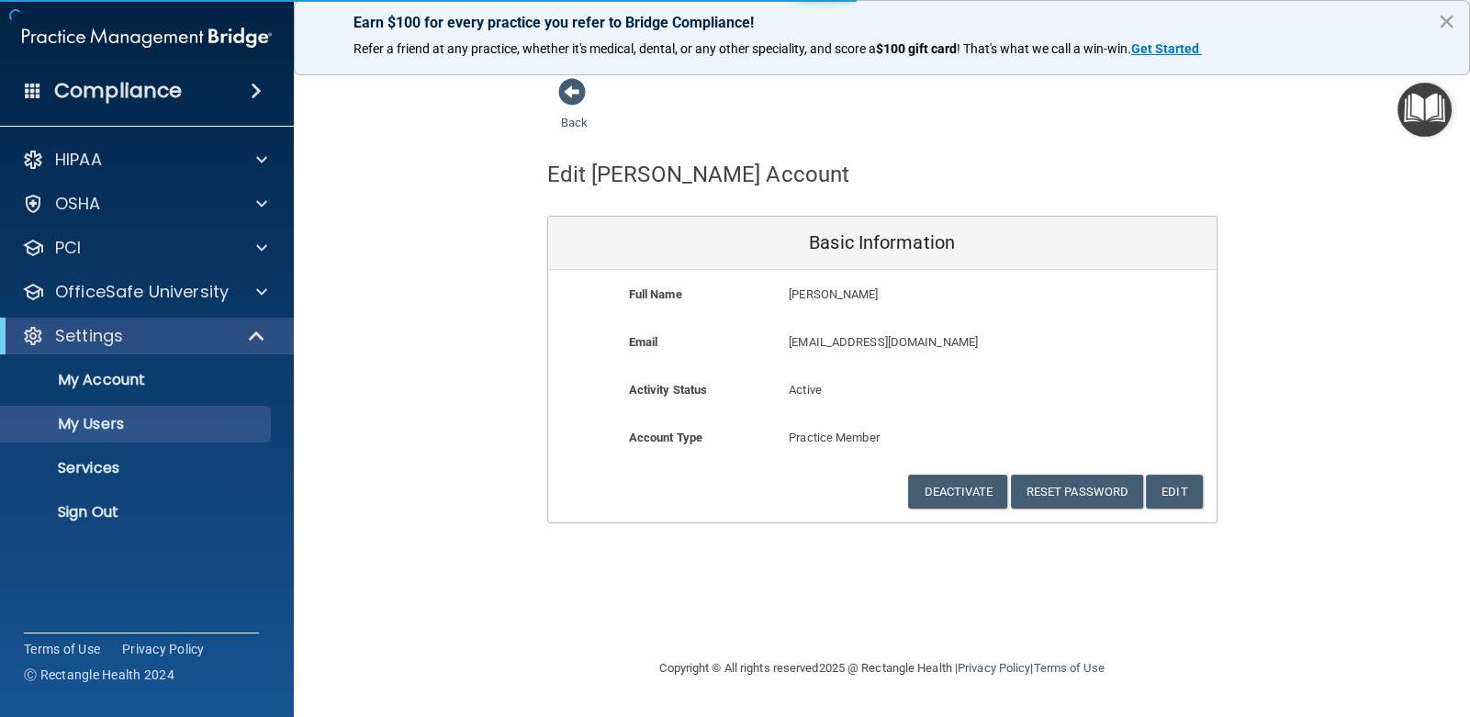
select select "20"
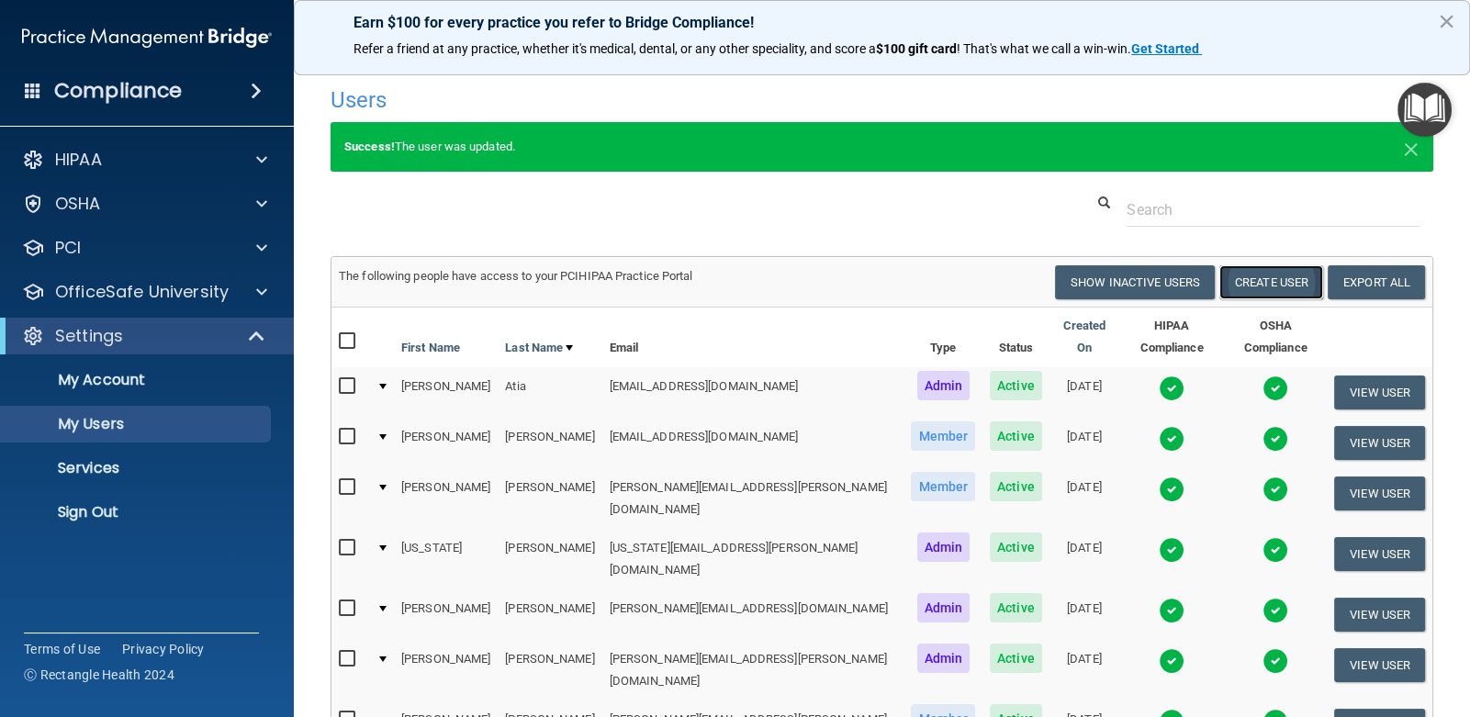
click at [1253, 282] on button "Create User" at bounding box center [1271, 282] width 104 height 34
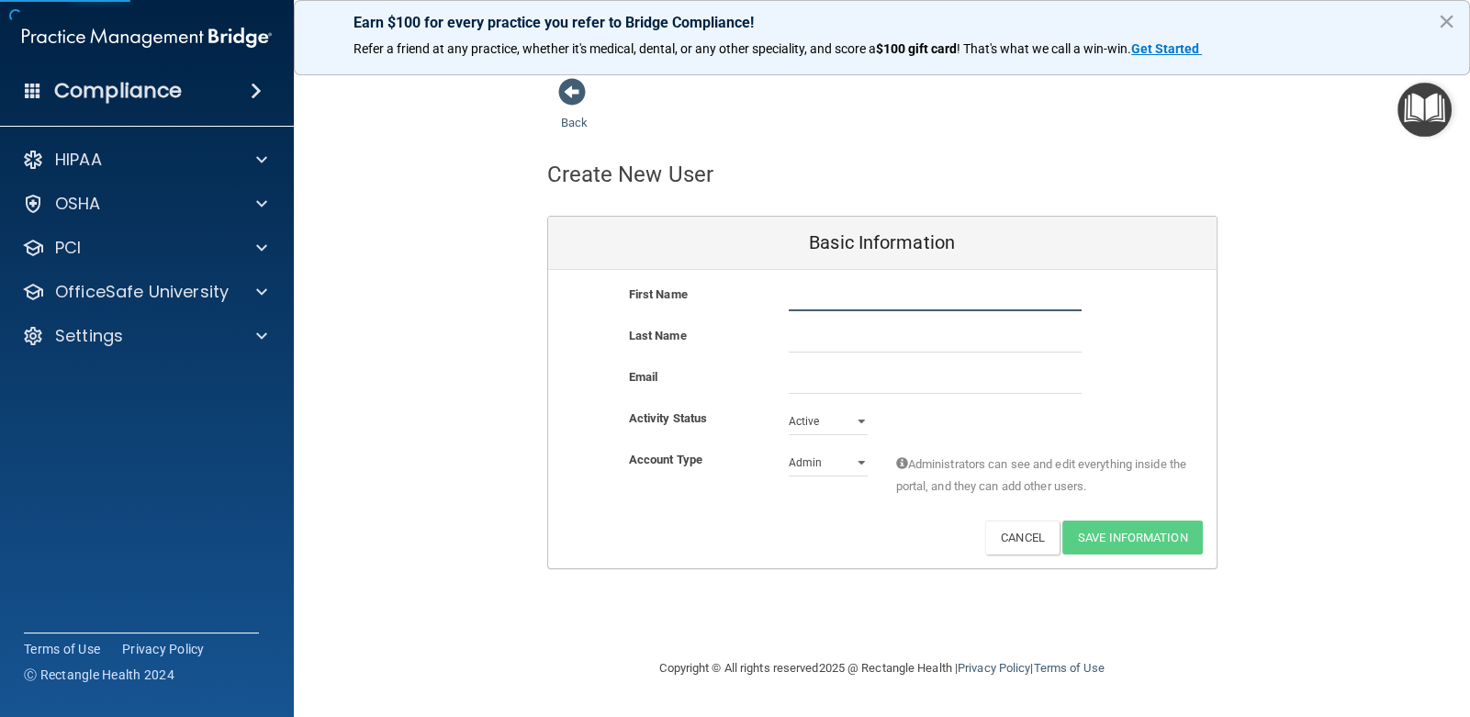
click at [848, 301] on input "text" at bounding box center [935, 298] width 293 height 28
type input "[PERSON_NAME]"
click at [835, 338] on input "text" at bounding box center [935, 339] width 293 height 28
type input "[PERSON_NAME]"
click at [828, 377] on input "email" at bounding box center [935, 380] width 293 height 28
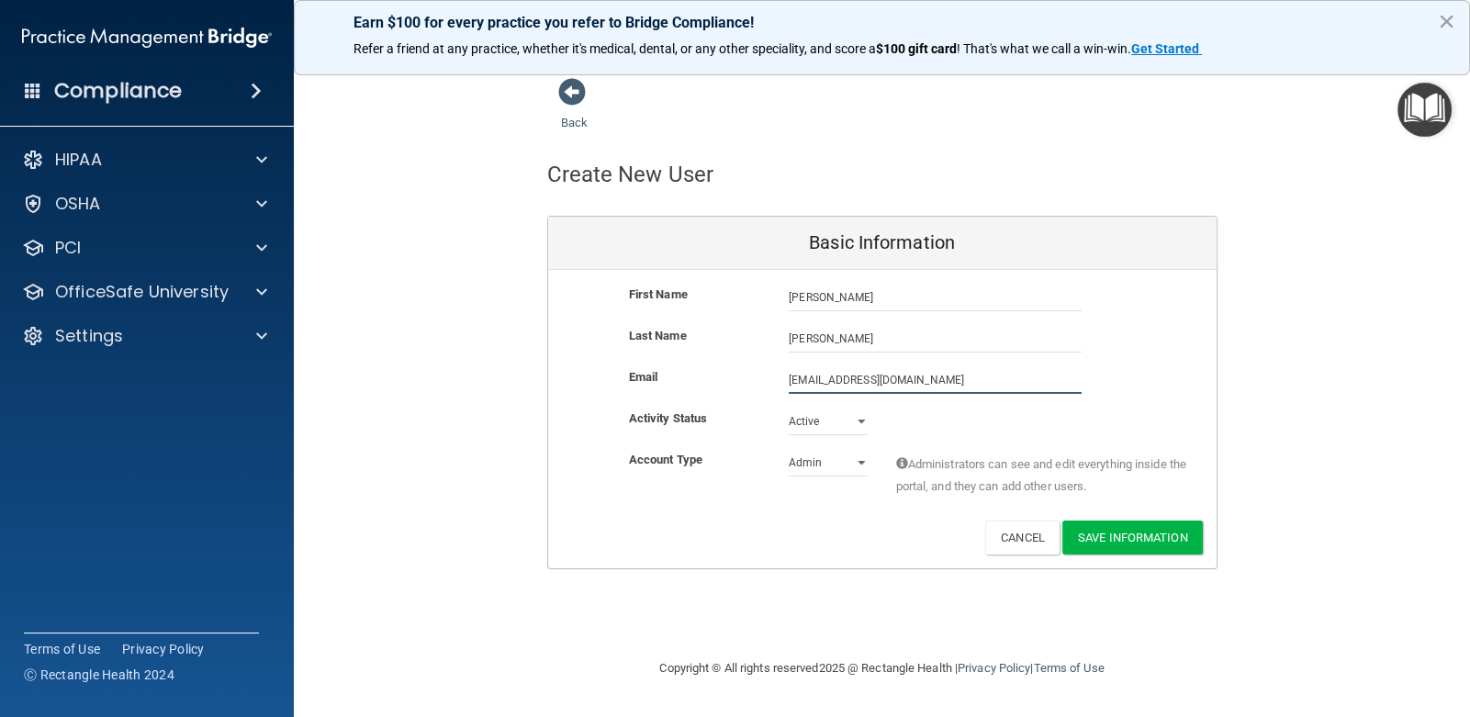
type input "[EMAIL_ADDRESS][DOMAIN_NAME]"
click at [860, 466] on select "Admin Member" at bounding box center [828, 467] width 79 height 28
select select "practice_member"
click at [789, 449] on select "Admin Member" at bounding box center [828, 463] width 79 height 28
click at [1120, 533] on button "Save Information" at bounding box center [1132, 538] width 140 height 34
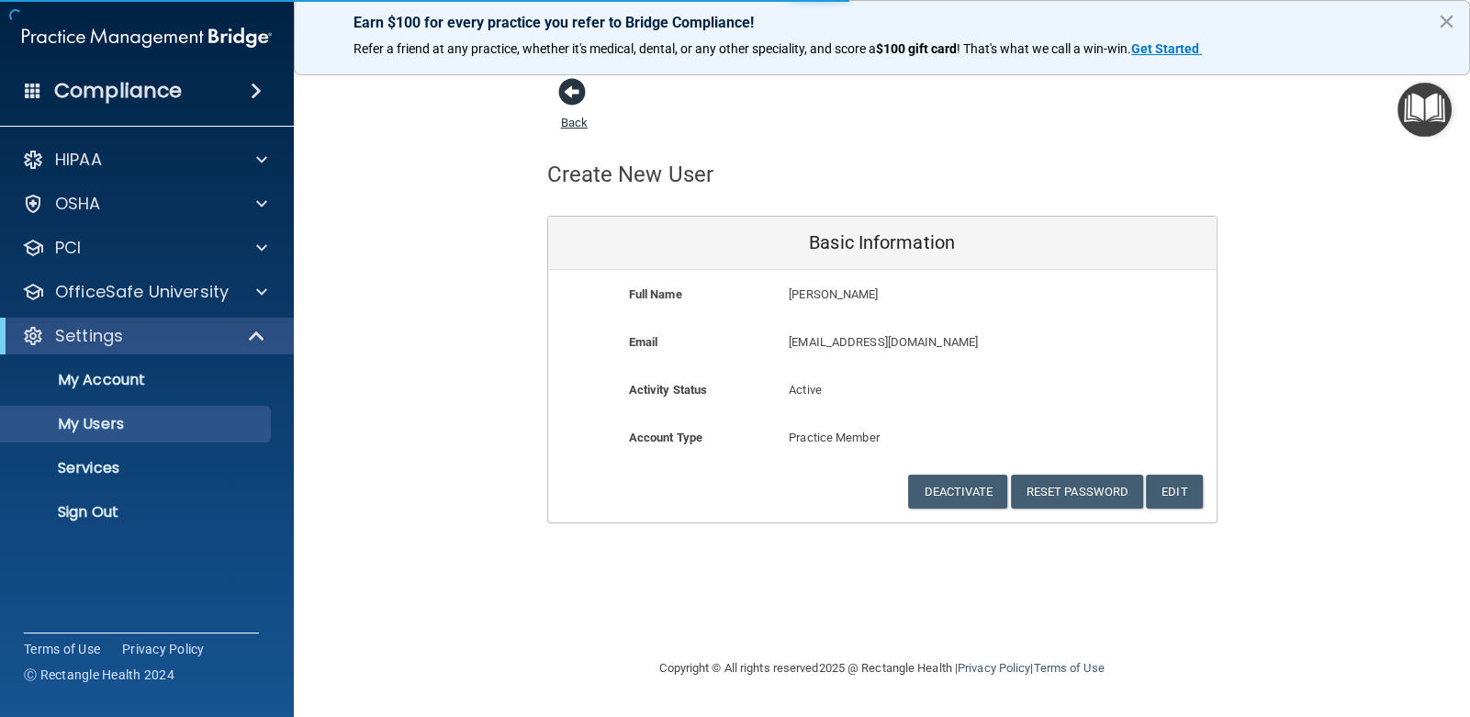
select select "20"
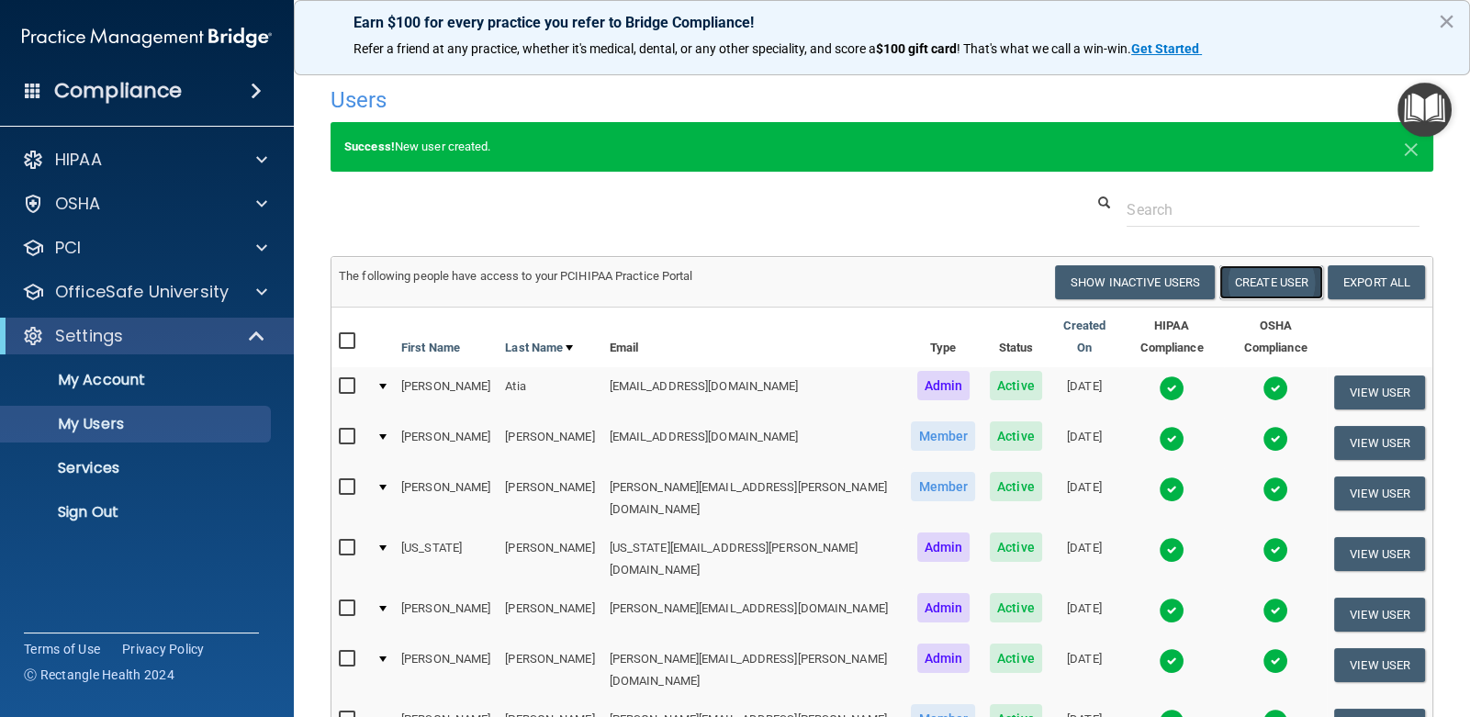
click at [1262, 283] on button "Create User" at bounding box center [1271, 282] width 104 height 34
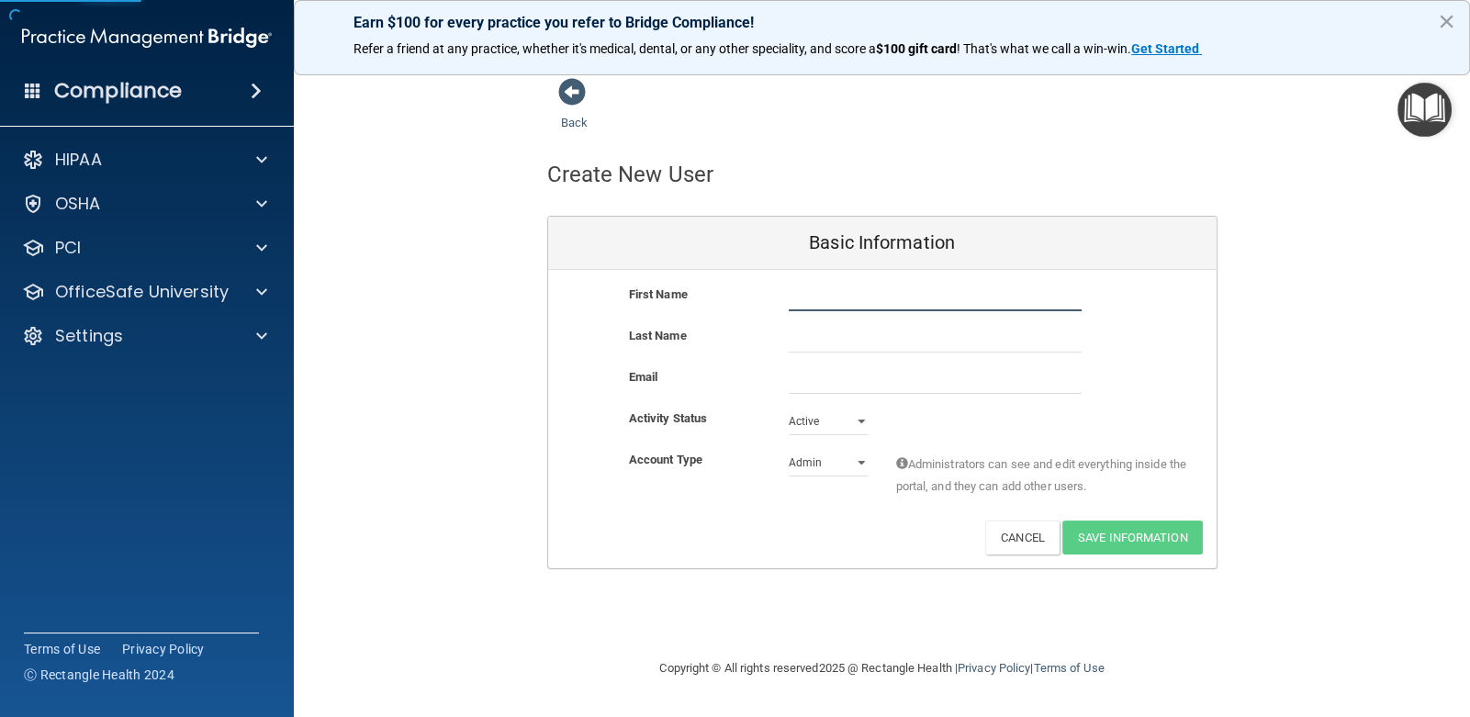
click at [829, 297] on input "text" at bounding box center [935, 298] width 293 height 28
type input "[PERSON_NAME]"
click at [815, 330] on input "text" at bounding box center [935, 339] width 293 height 28
type input "Shordon"
click at [803, 386] on input "email" at bounding box center [935, 380] width 293 height 28
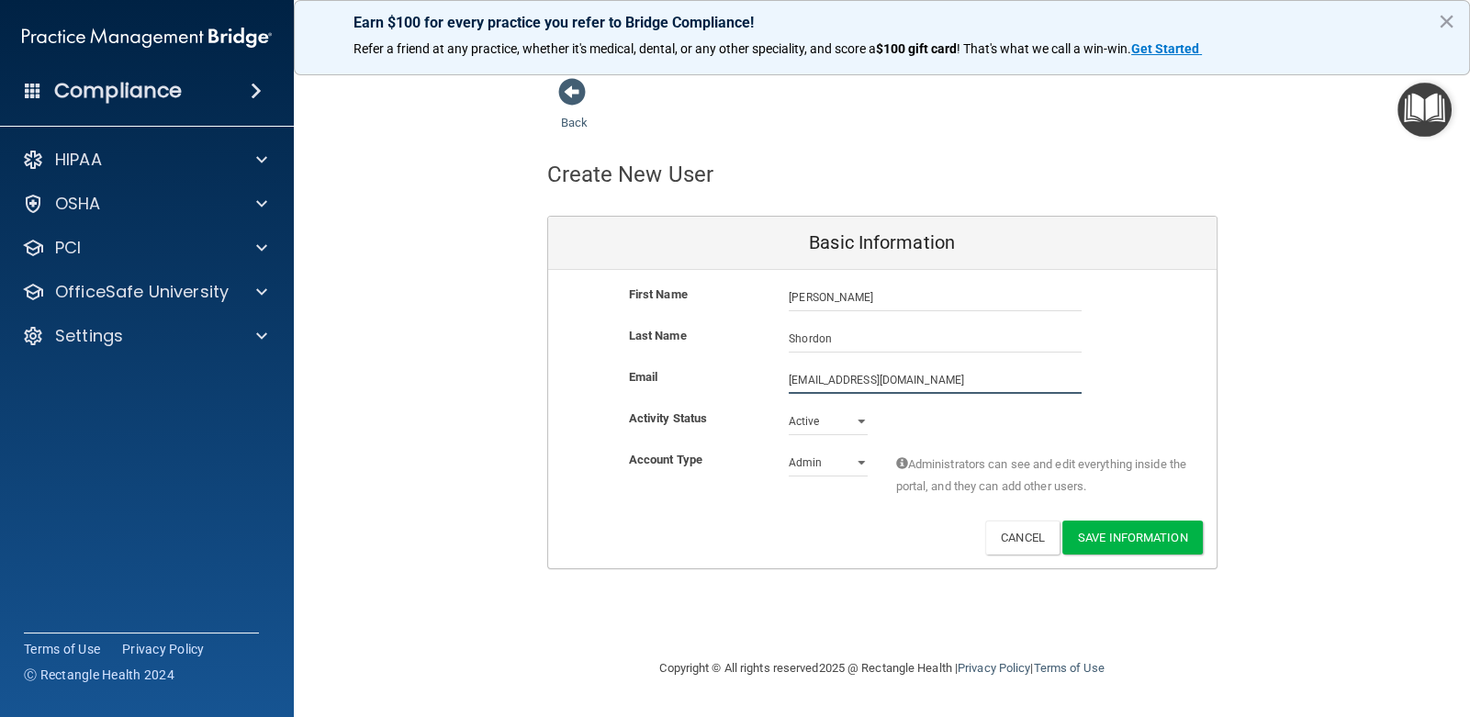
type input "[EMAIL_ADDRESS][DOMAIN_NAME]"
click at [859, 463] on select "Admin Member" at bounding box center [828, 467] width 79 height 28
select select "practice_member"
click at [789, 449] on select "Admin Member" at bounding box center [828, 463] width 79 height 28
click at [1136, 529] on button "Save Information" at bounding box center [1132, 538] width 140 height 34
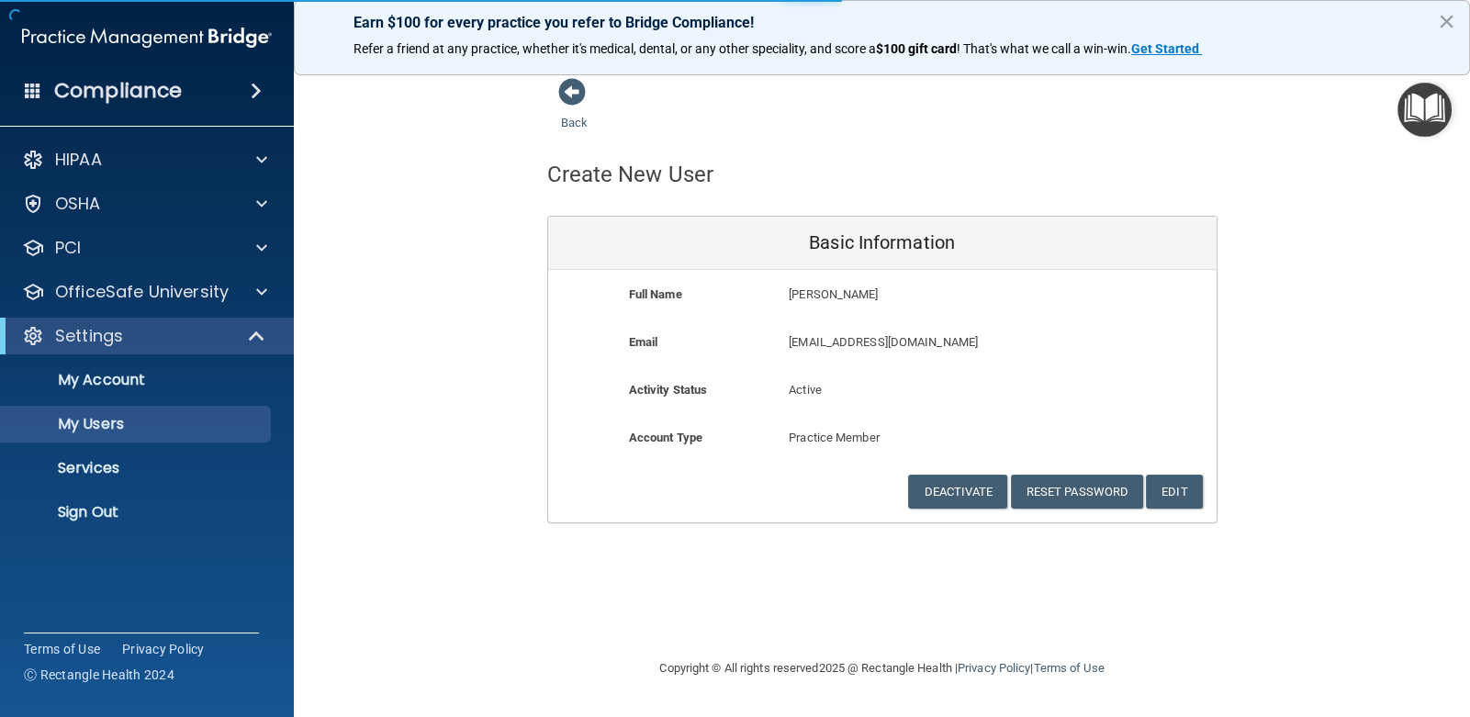
select select "20"
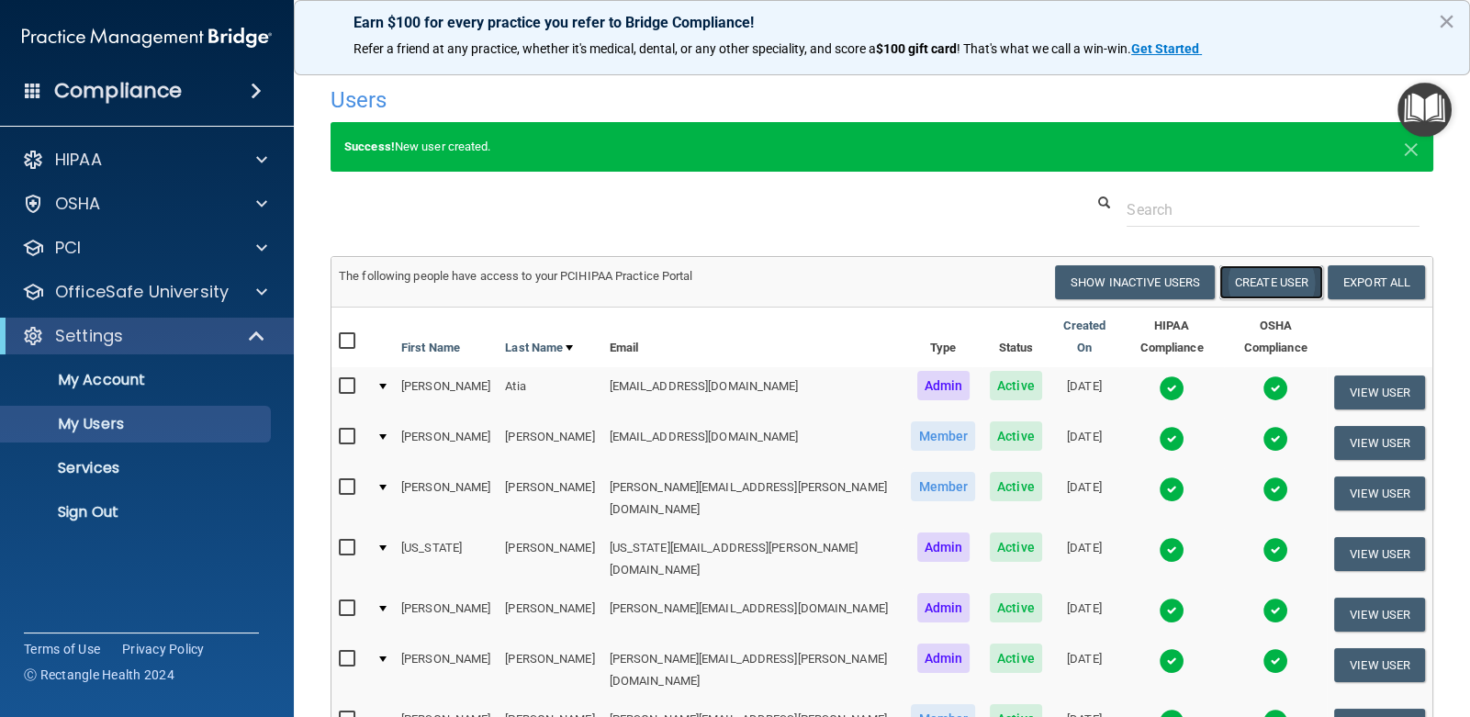
click at [1229, 278] on button "Create User" at bounding box center [1271, 282] width 104 height 34
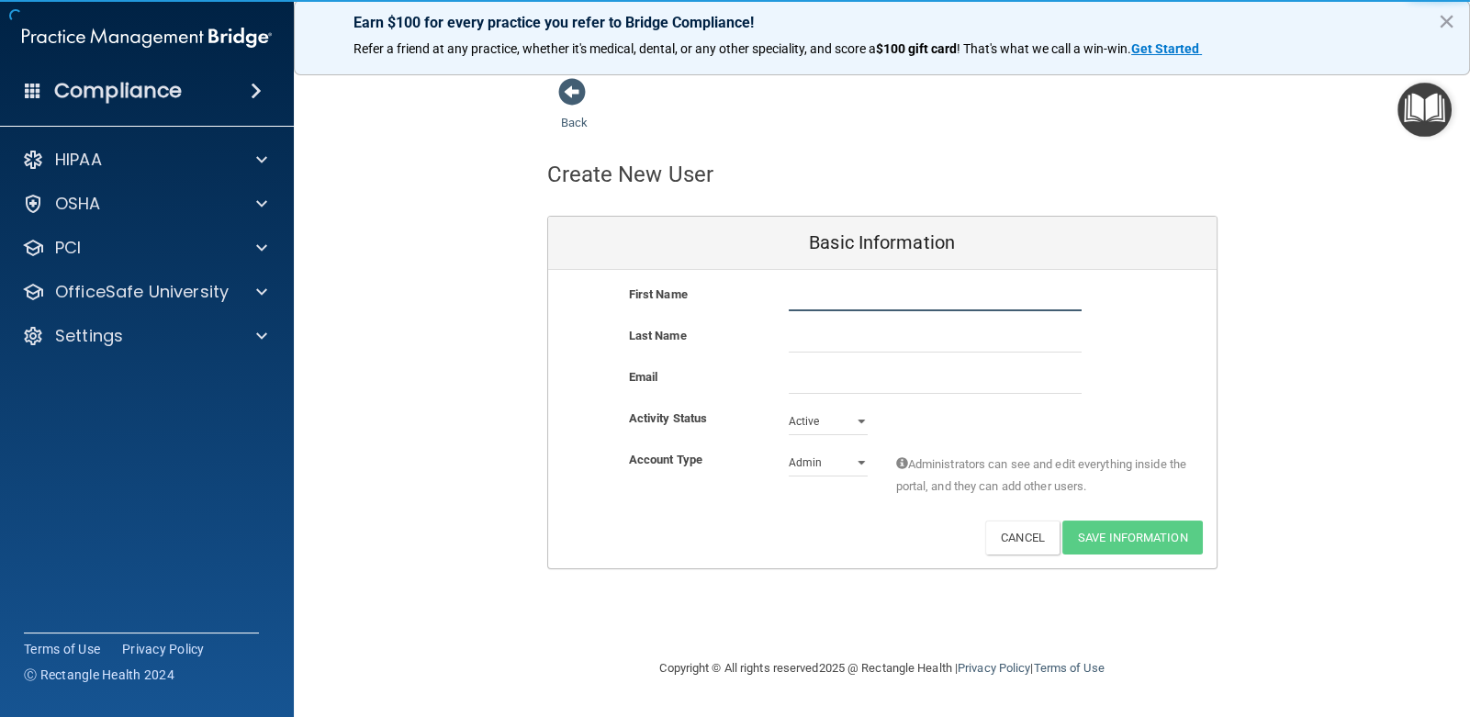
click at [845, 306] on input "text" at bounding box center [935, 298] width 293 height 28
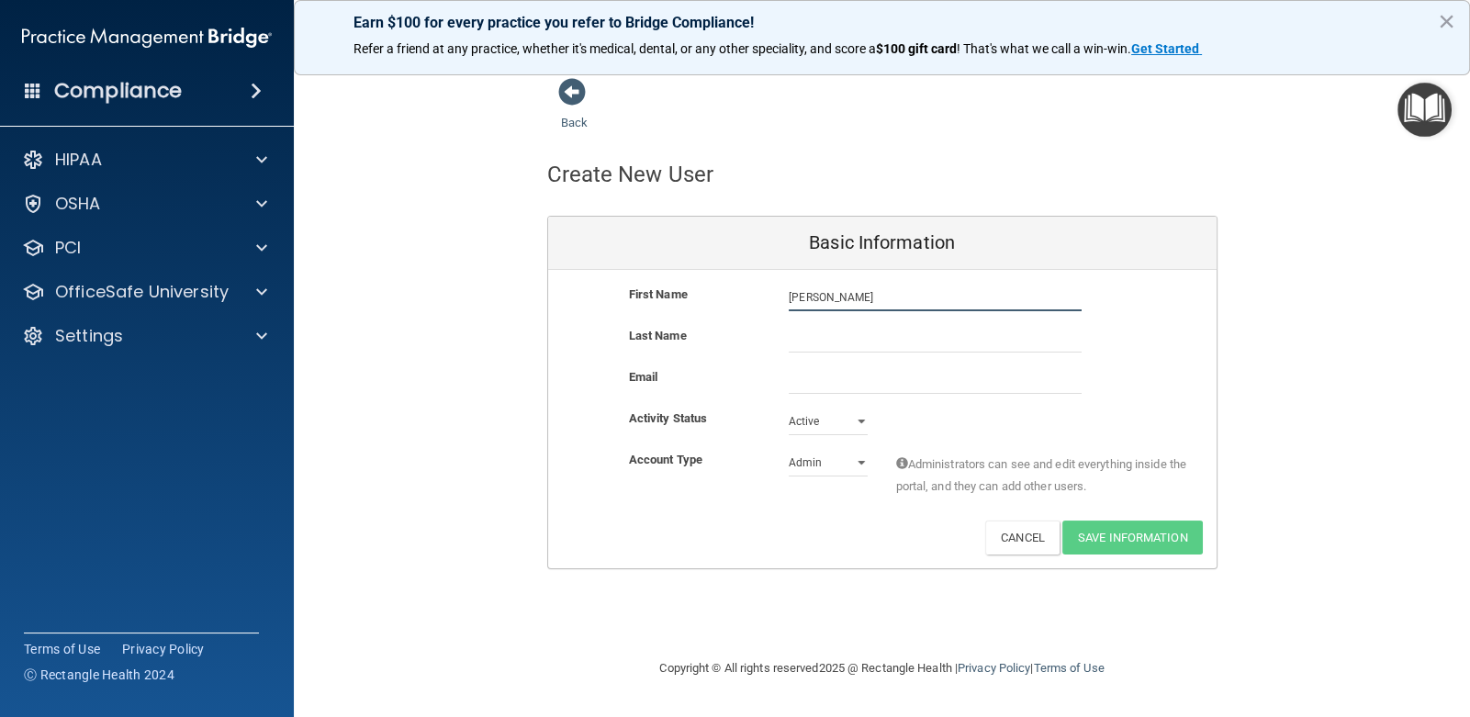
type input "[PERSON_NAME]"
click at [842, 330] on input "text" at bounding box center [935, 339] width 293 height 28
type input "[PERSON_NAME]"
click at [835, 385] on input "email" at bounding box center [935, 380] width 293 height 28
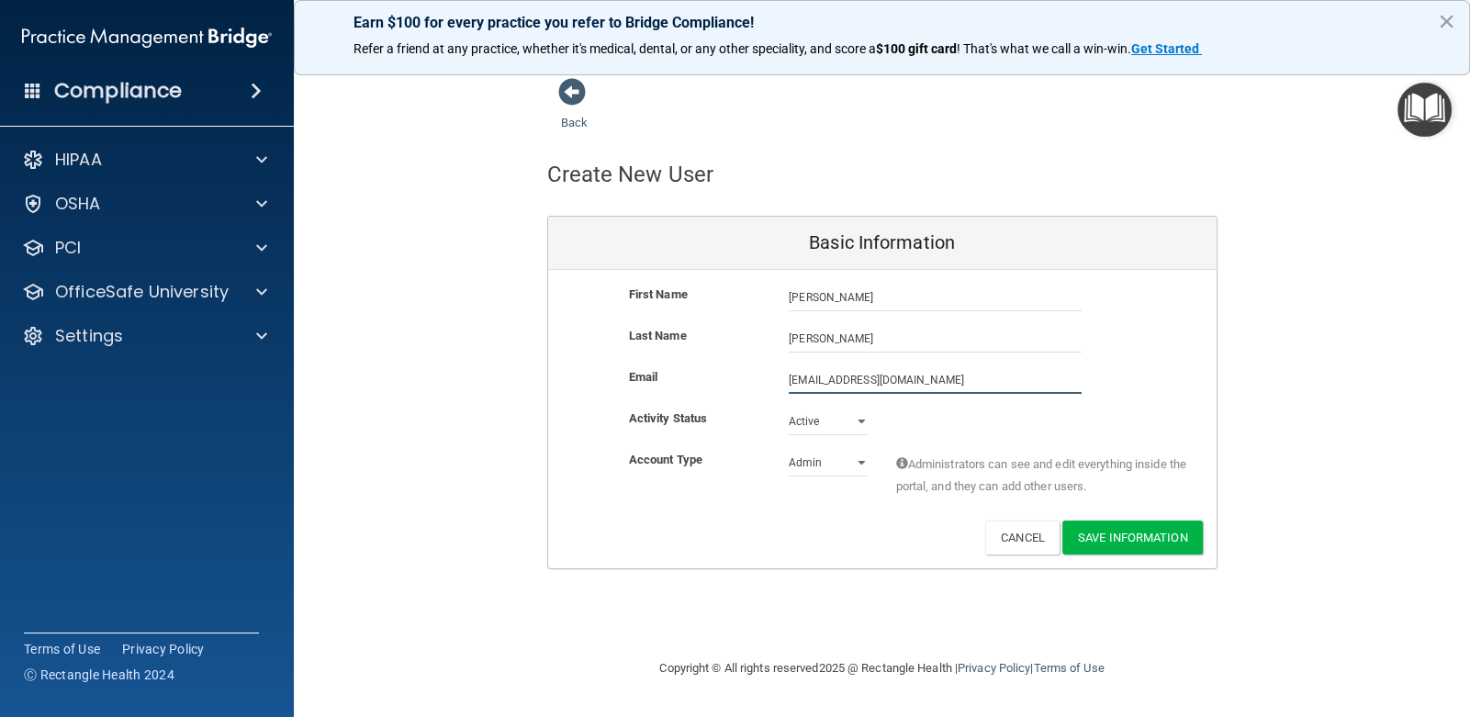
type input "[EMAIL_ADDRESS][DOMAIN_NAME]"
click at [858, 463] on select "Admin Member" at bounding box center [828, 467] width 79 height 28
select select "practice_member"
click at [789, 449] on select "Admin Member" at bounding box center [828, 463] width 79 height 28
click at [1136, 532] on button "Save Information" at bounding box center [1132, 538] width 140 height 34
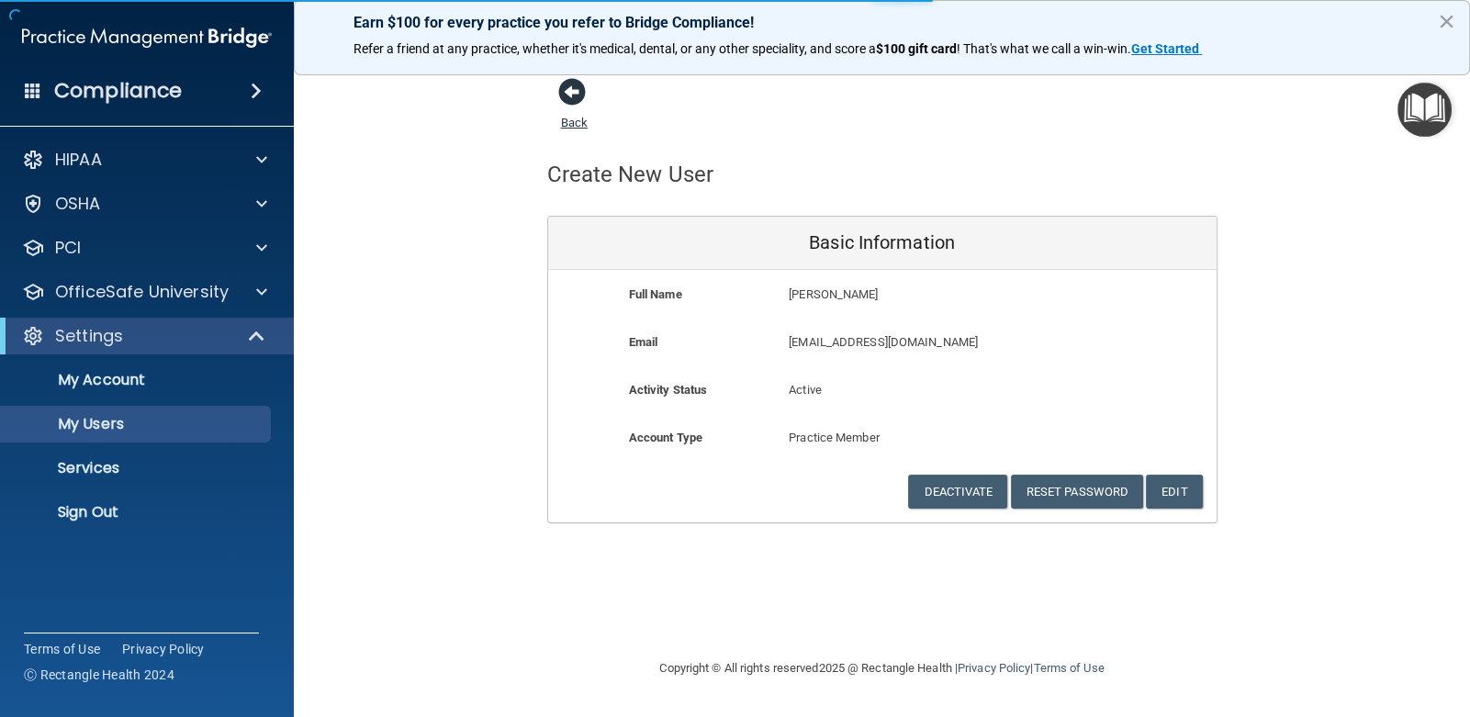
select select "20"
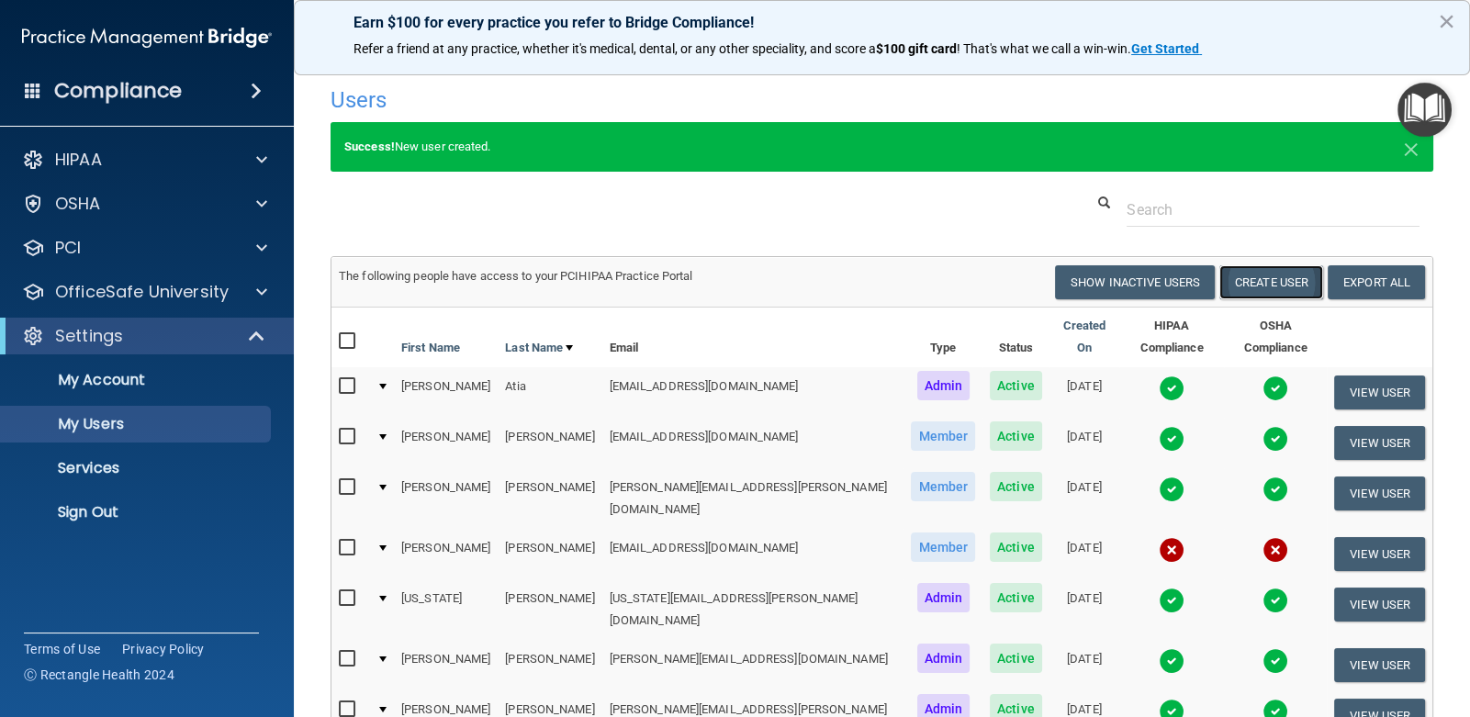
click at [1239, 275] on button "Create User" at bounding box center [1271, 282] width 104 height 34
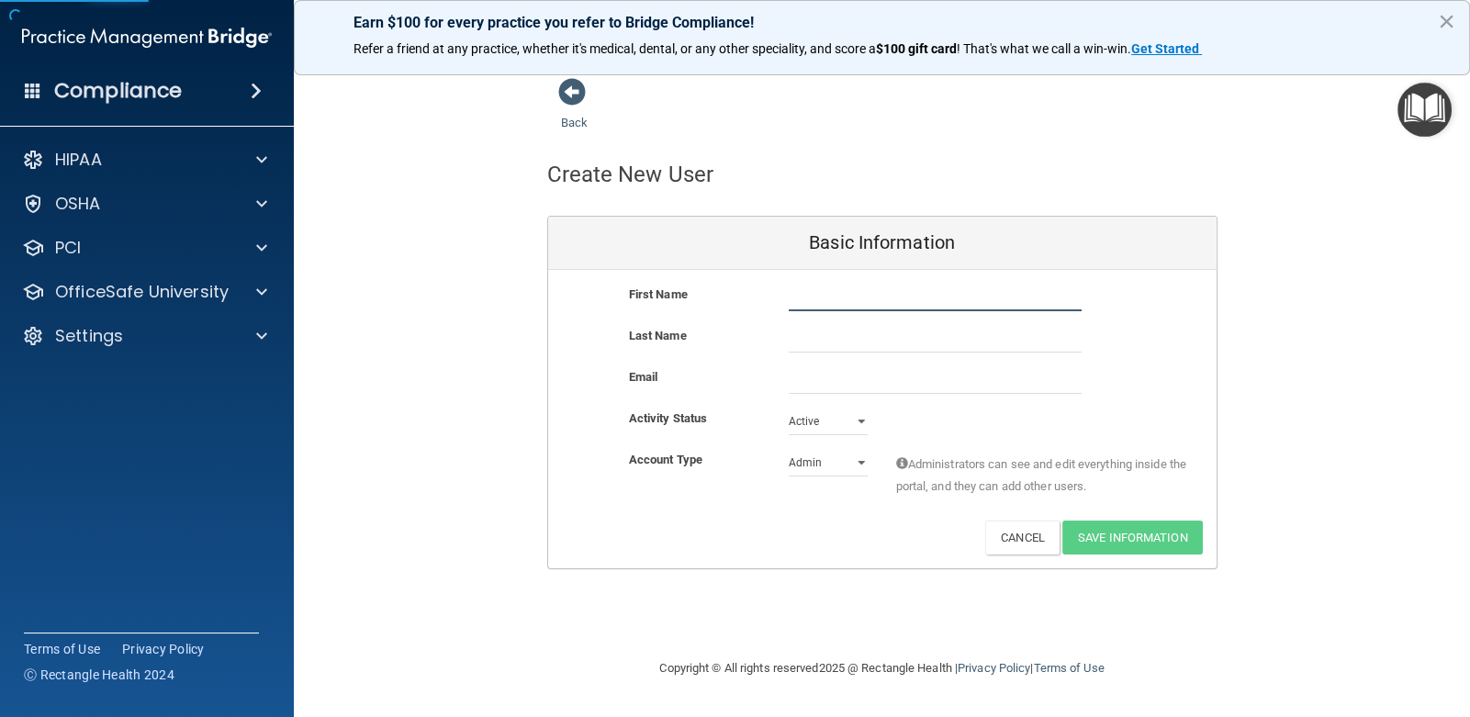
click at [813, 299] on input "text" at bounding box center [935, 298] width 293 height 28
type input "[PERSON_NAME]"
click at [819, 339] on input "text" at bounding box center [935, 339] width 293 height 28
type input "[PERSON_NAME]"
click at [814, 388] on input "email" at bounding box center [935, 380] width 293 height 28
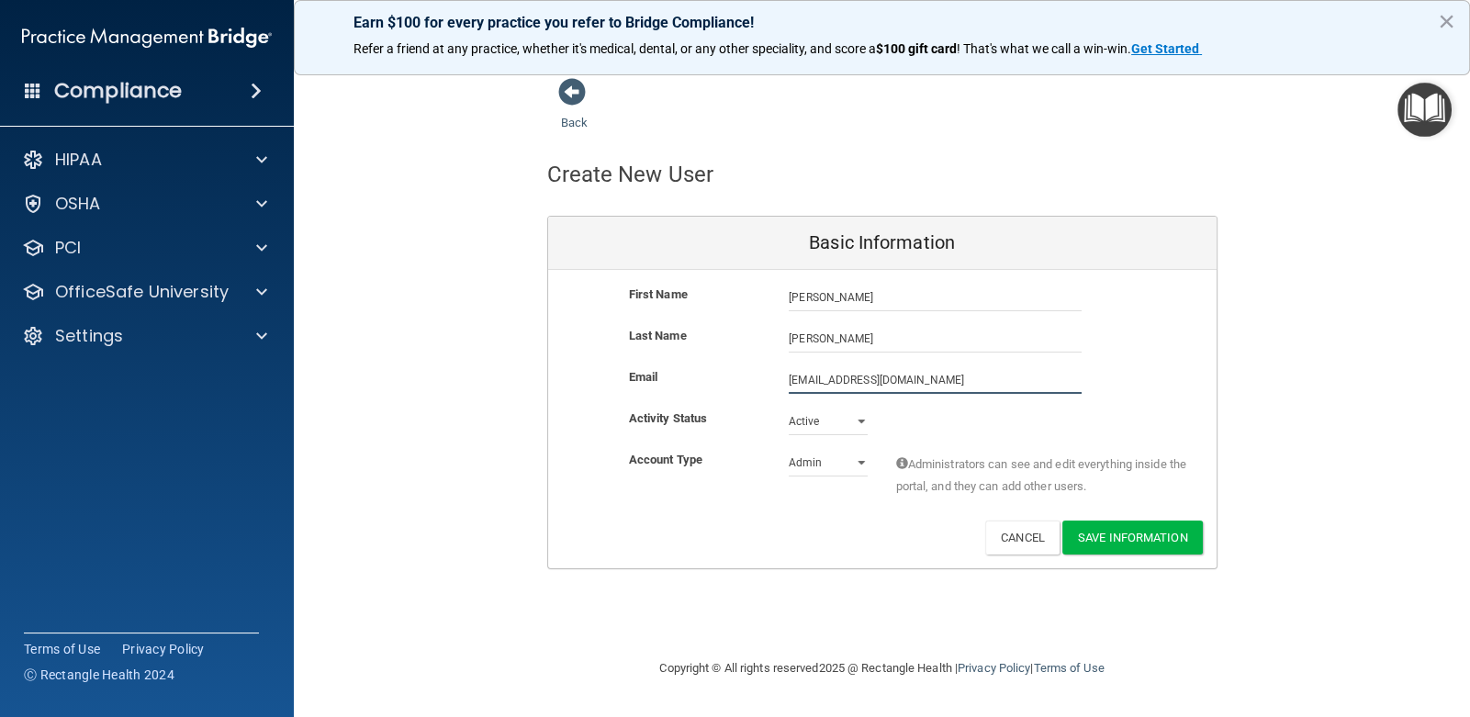
type input "[EMAIL_ADDRESS][DOMAIN_NAME]"
click at [857, 459] on select "Admin Member" at bounding box center [828, 463] width 79 height 28
select select "practice_member"
click at [789, 449] on select "Admin Member" at bounding box center [828, 463] width 79 height 28
click at [1156, 537] on button "Save Information" at bounding box center [1132, 538] width 140 height 34
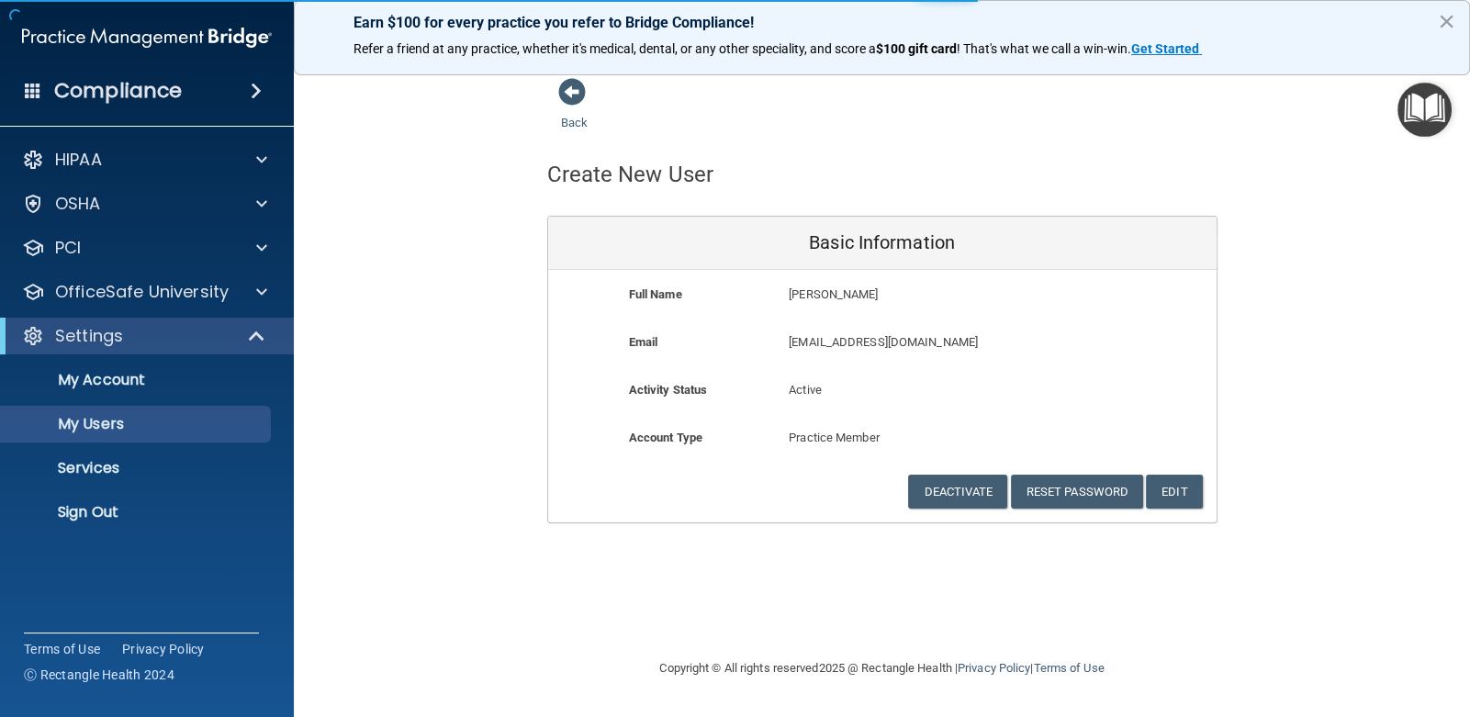
select select "20"
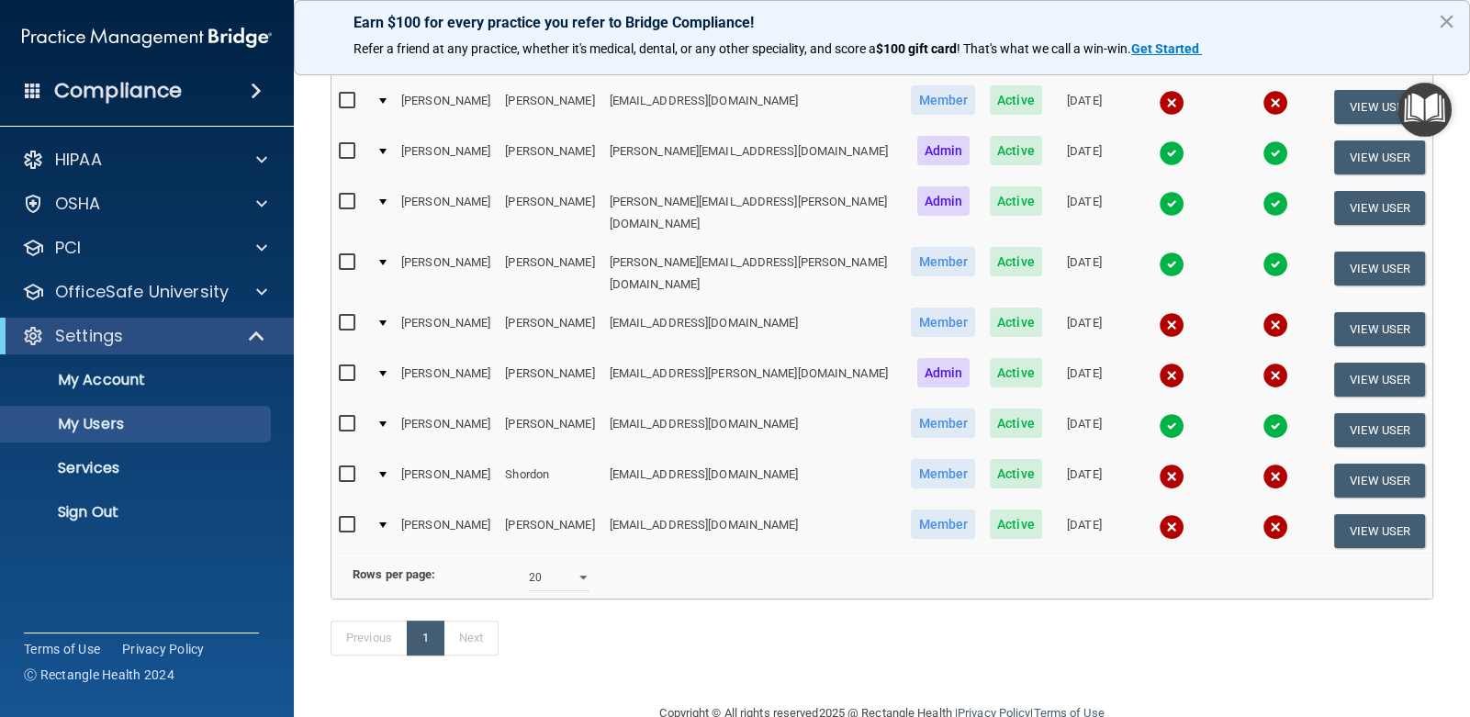
scroll to position [562, 0]
